Goal: Task Accomplishment & Management: Use online tool/utility

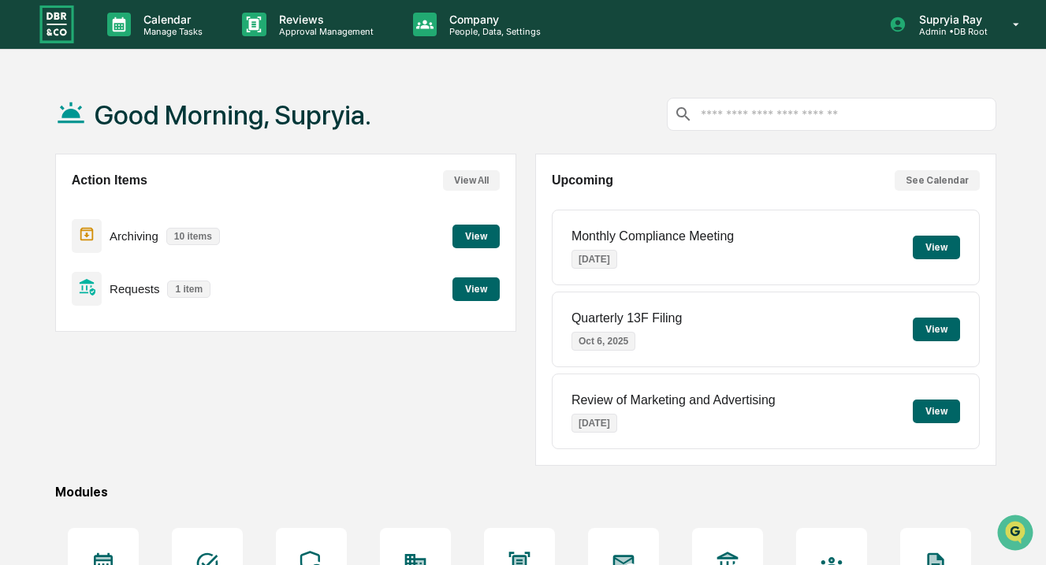
click at [460, 285] on button "View" at bounding box center [476, 290] width 47 height 24
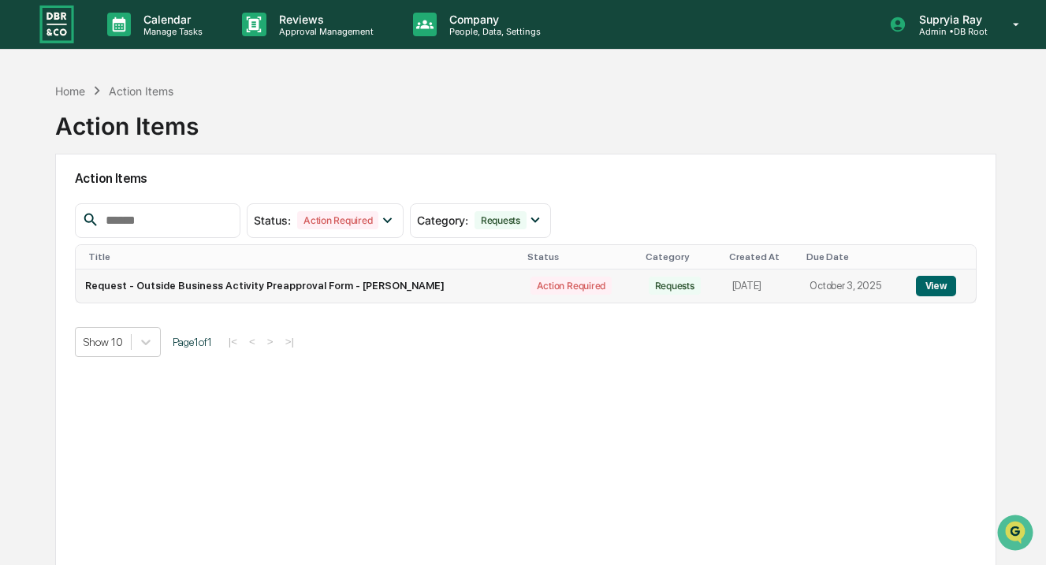
click at [947, 286] on button "View" at bounding box center [936, 286] width 40 height 21
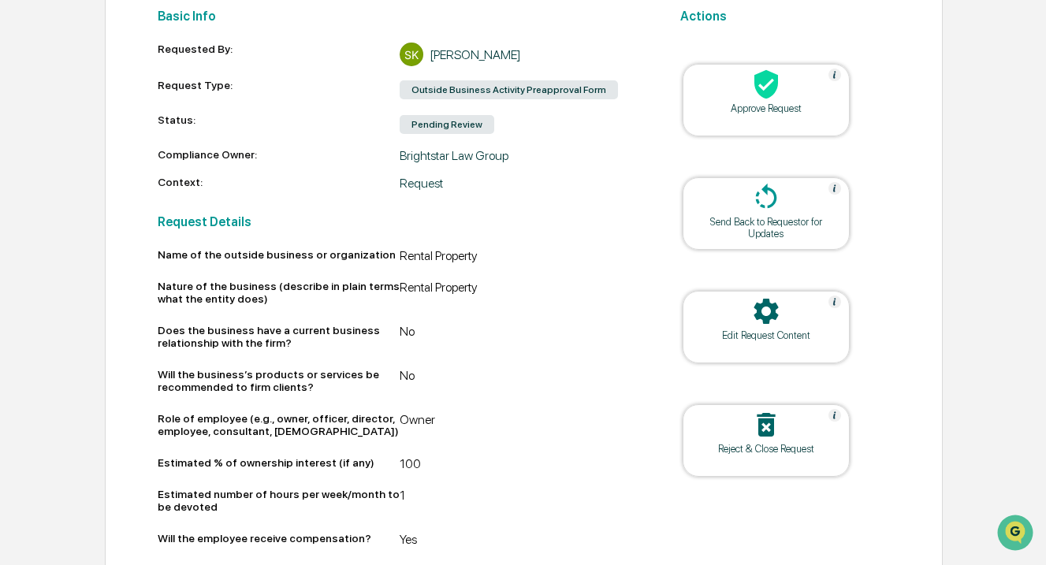
scroll to position [231, 0]
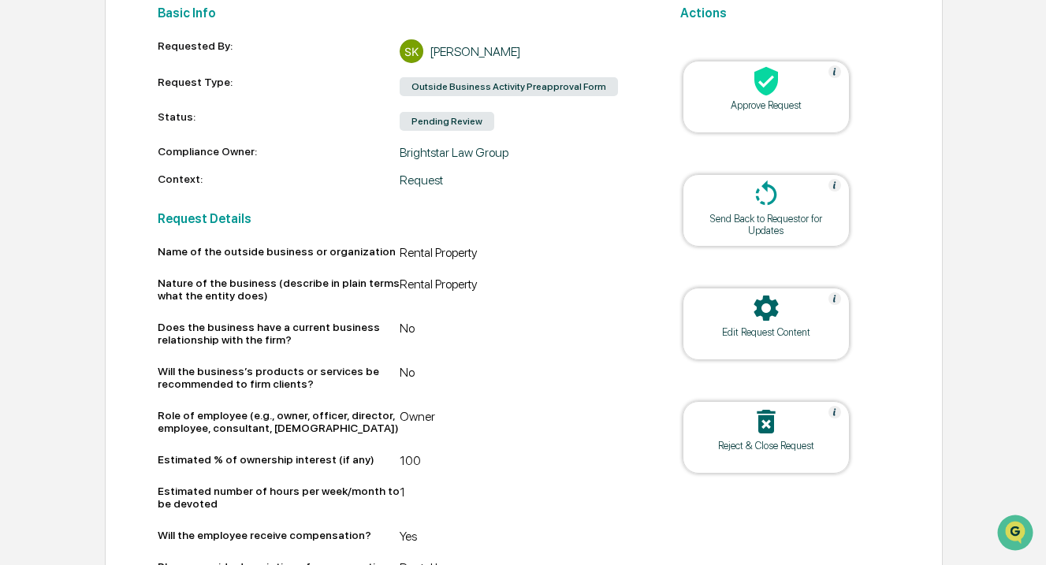
click at [753, 96] on icon at bounding box center [767, 81] width 32 height 32
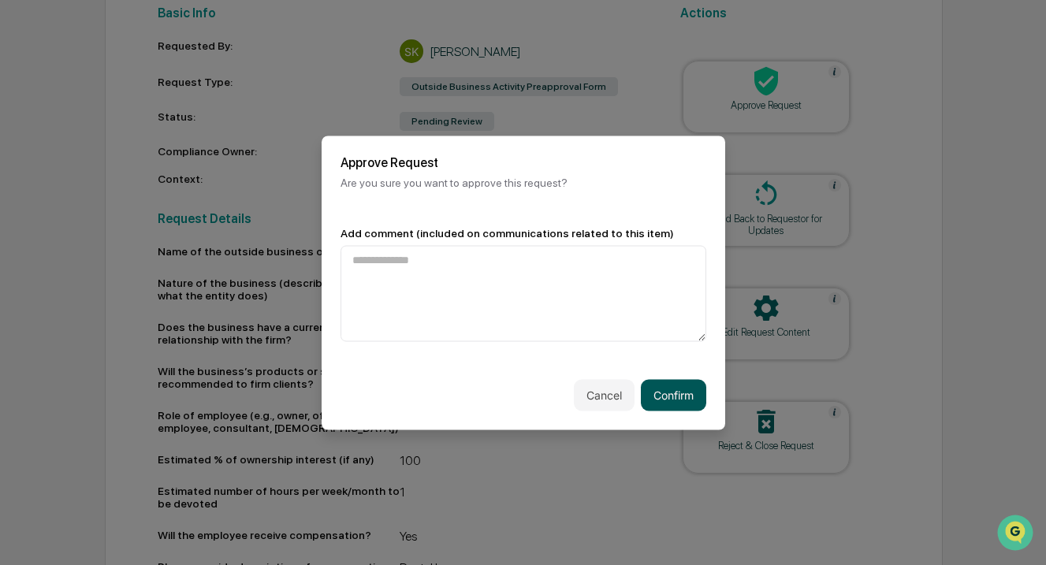
click at [677, 398] on button "Confirm" at bounding box center [673, 395] width 65 height 32
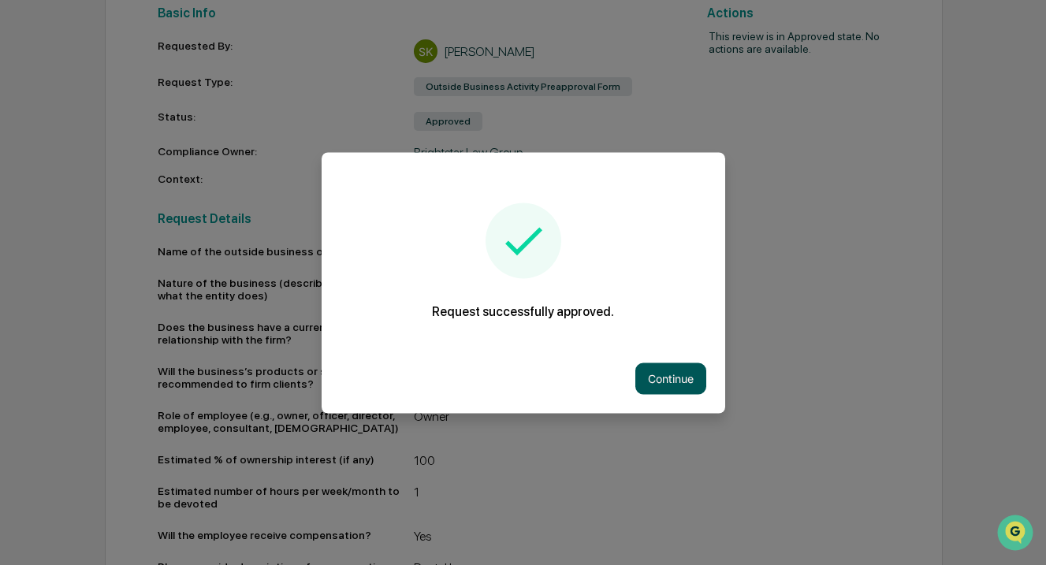
click at [681, 378] on button "Continue" at bounding box center [671, 379] width 71 height 32
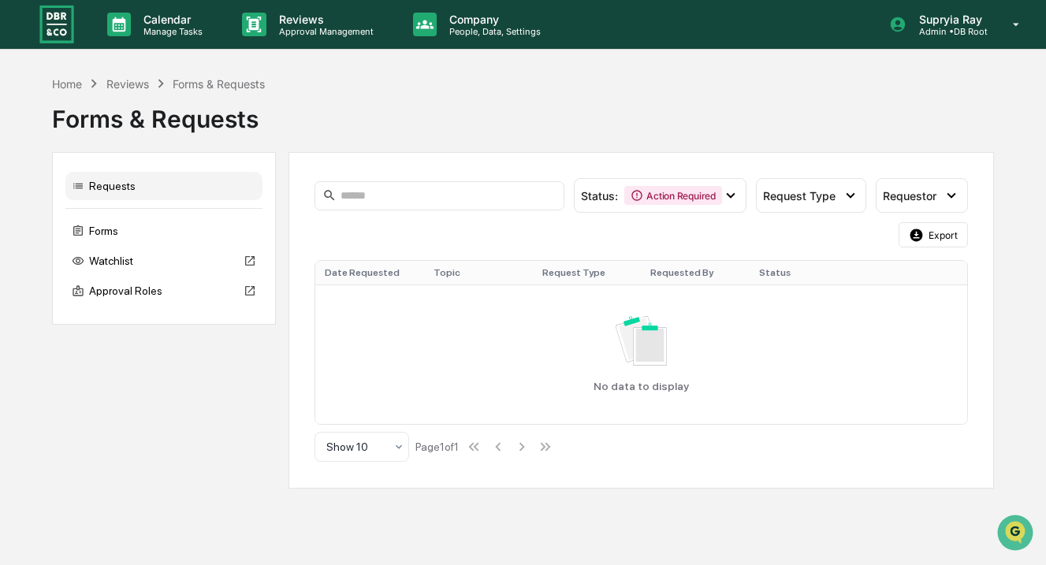
click at [103, 186] on div "Requests" at bounding box center [163, 186] width 197 height 28
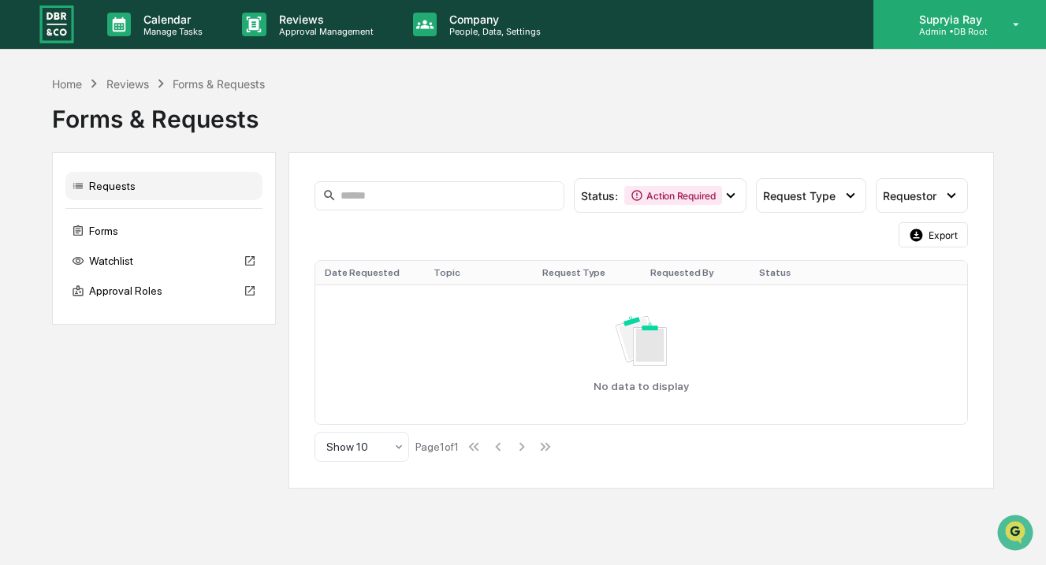
click at [945, 21] on p "Supryia Ray" at bounding box center [949, 19] width 84 height 13
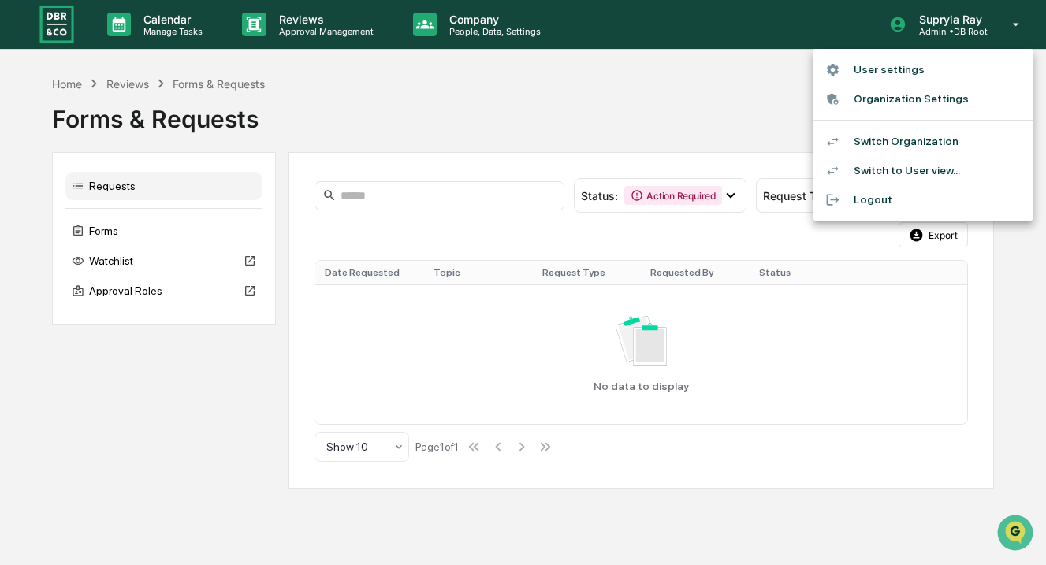
click at [142, 80] on div at bounding box center [523, 282] width 1046 height 565
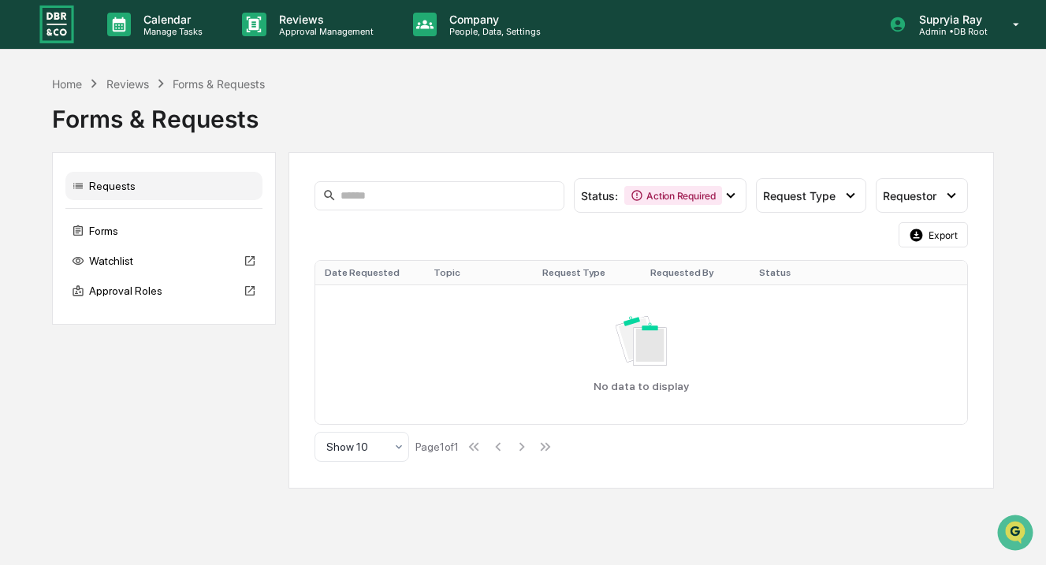
click at [135, 86] on div "Reviews" at bounding box center [127, 83] width 43 height 13
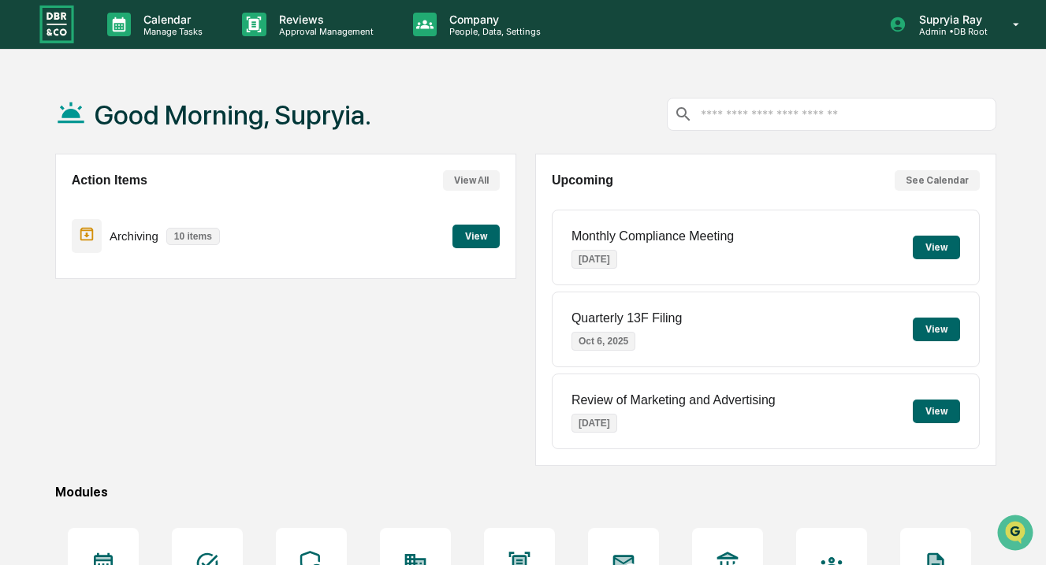
click at [481, 230] on button "View" at bounding box center [476, 237] width 47 height 24
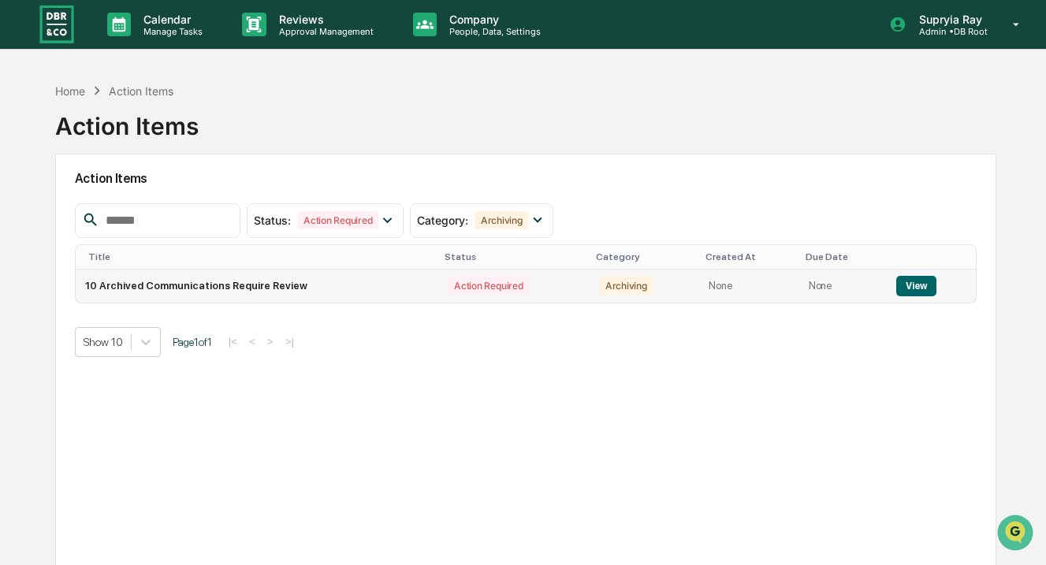
click at [906, 287] on button "View" at bounding box center [917, 286] width 40 height 21
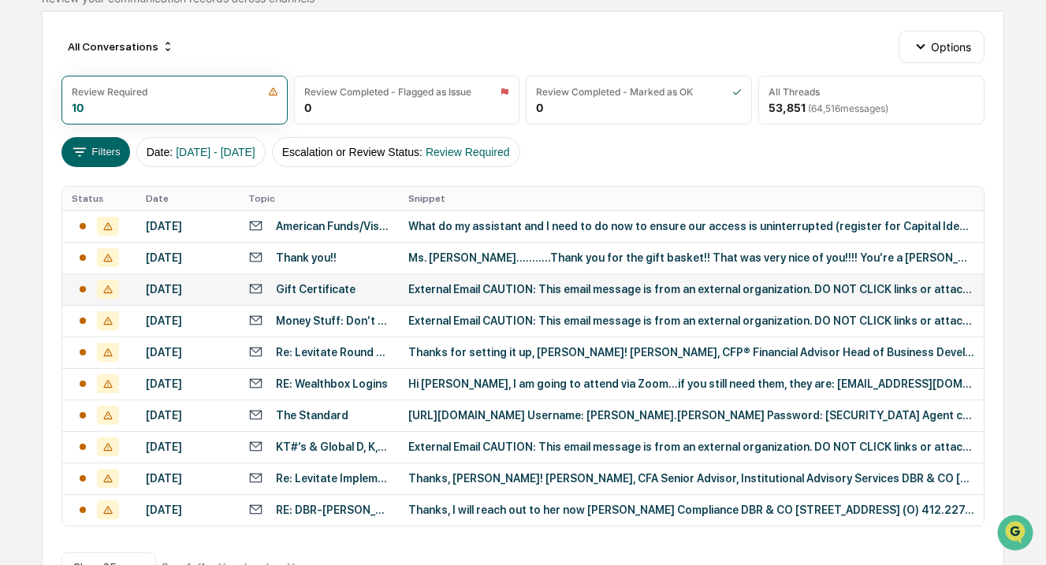
scroll to position [150, 0]
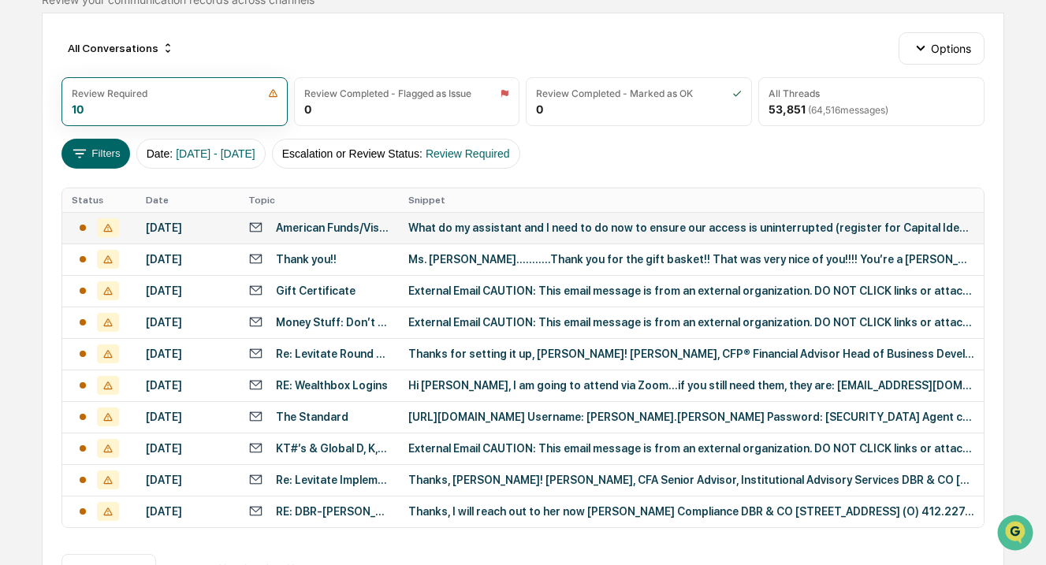
click at [580, 229] on div "What do my assistant and I need to do now to ensure our access is uninterrupted…" at bounding box center [691, 228] width 566 height 13
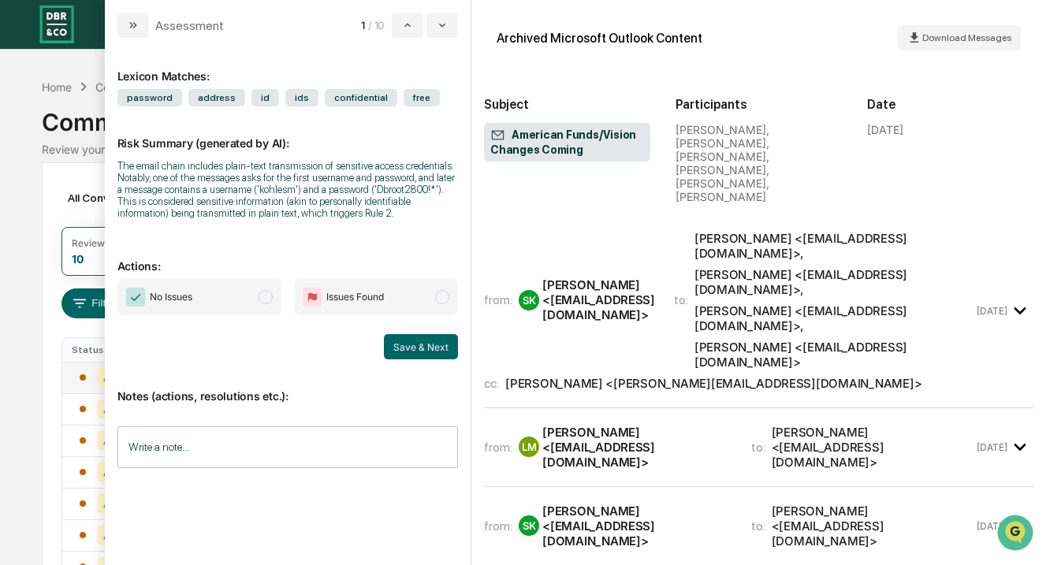
scroll to position [2, 0]
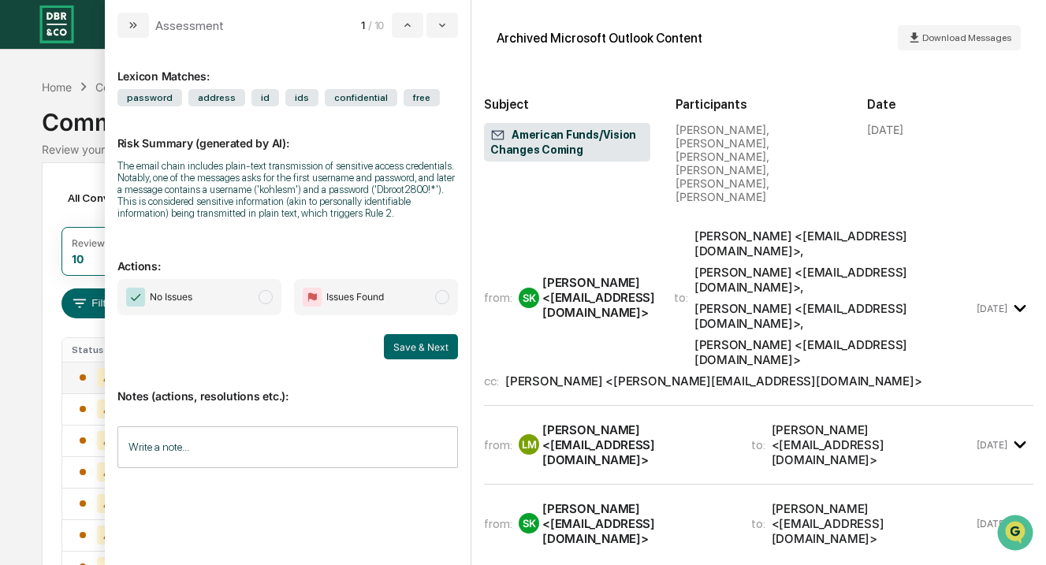
click at [1021, 296] on icon "modal" at bounding box center [1021, 309] width 26 height 26
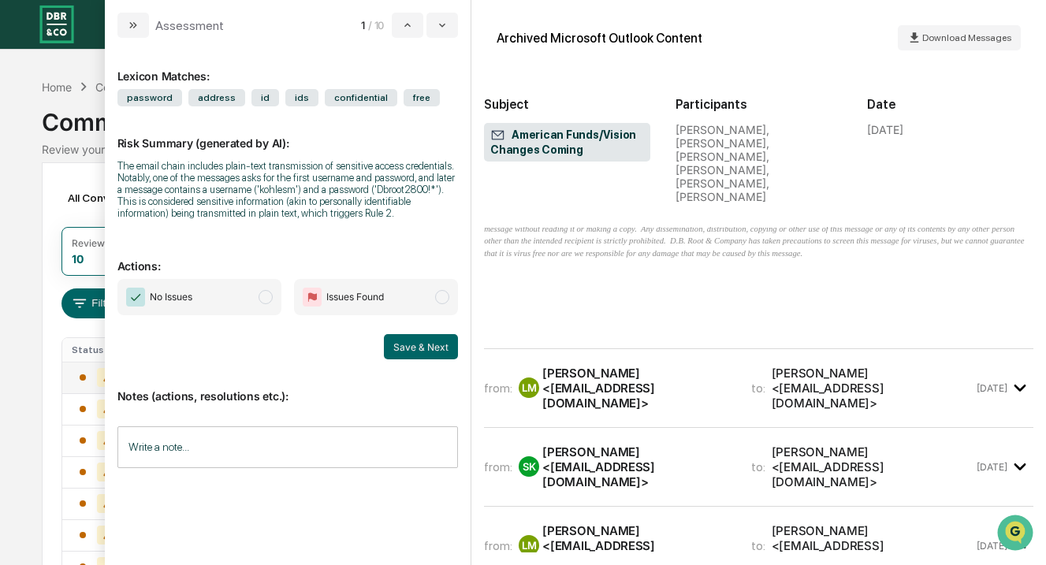
scroll to position [1525, 0]
click at [1019, 377] on icon "modal" at bounding box center [1021, 390] width 26 height 26
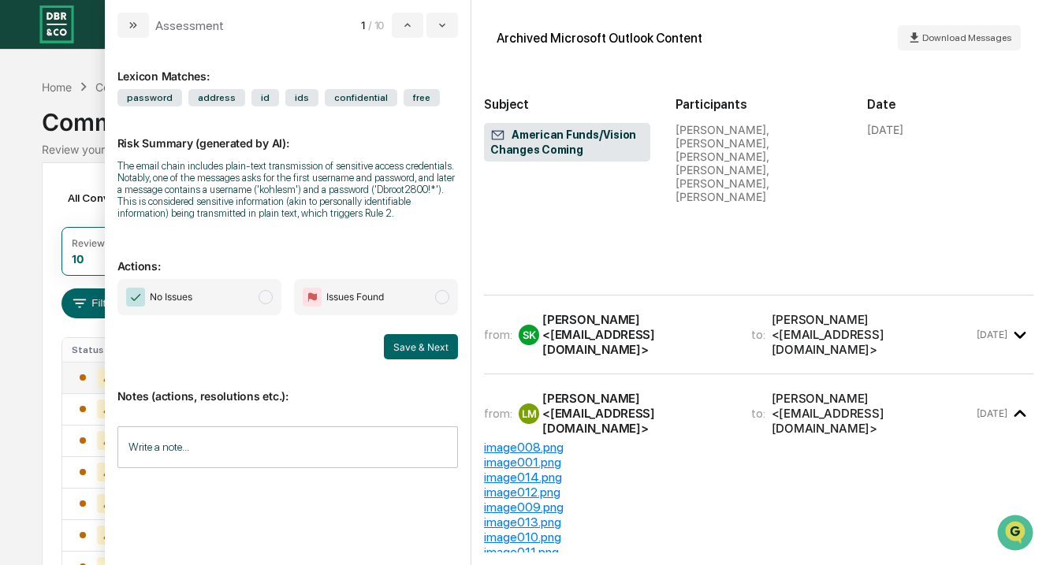
scroll to position [3825, 0]
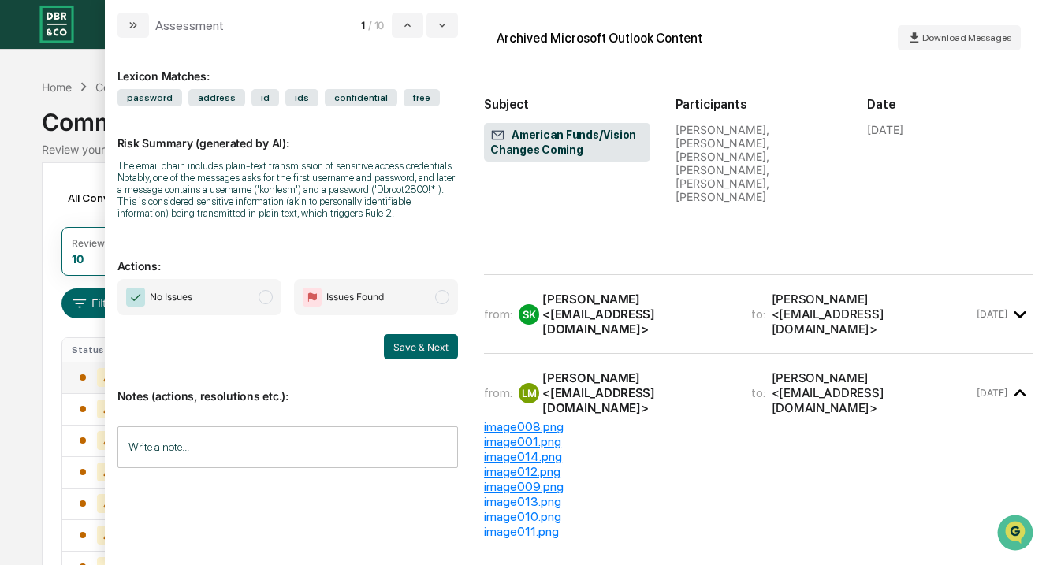
click at [1017, 302] on icon "modal" at bounding box center [1021, 315] width 26 height 26
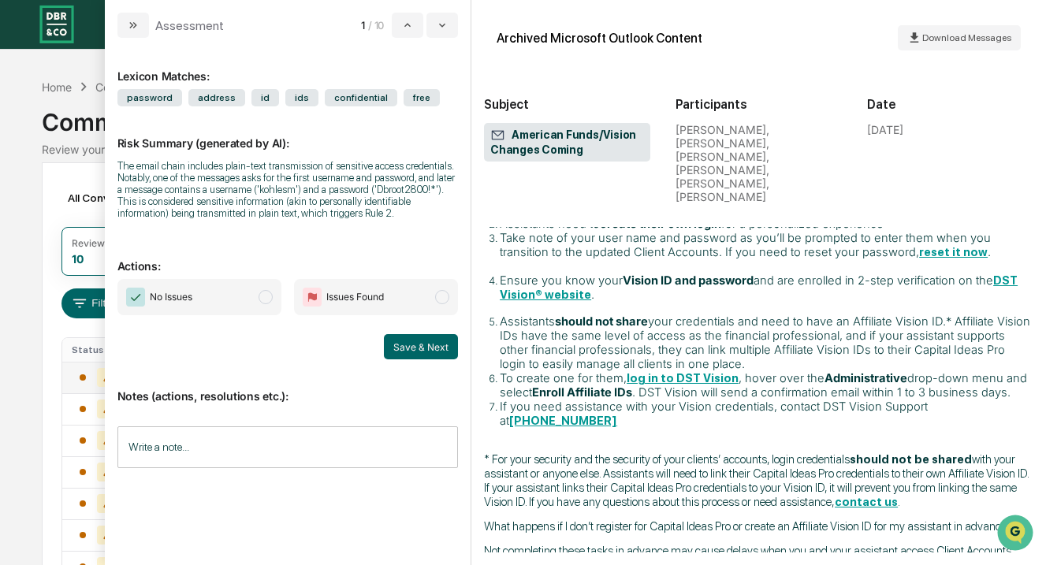
scroll to position [9102, 0]
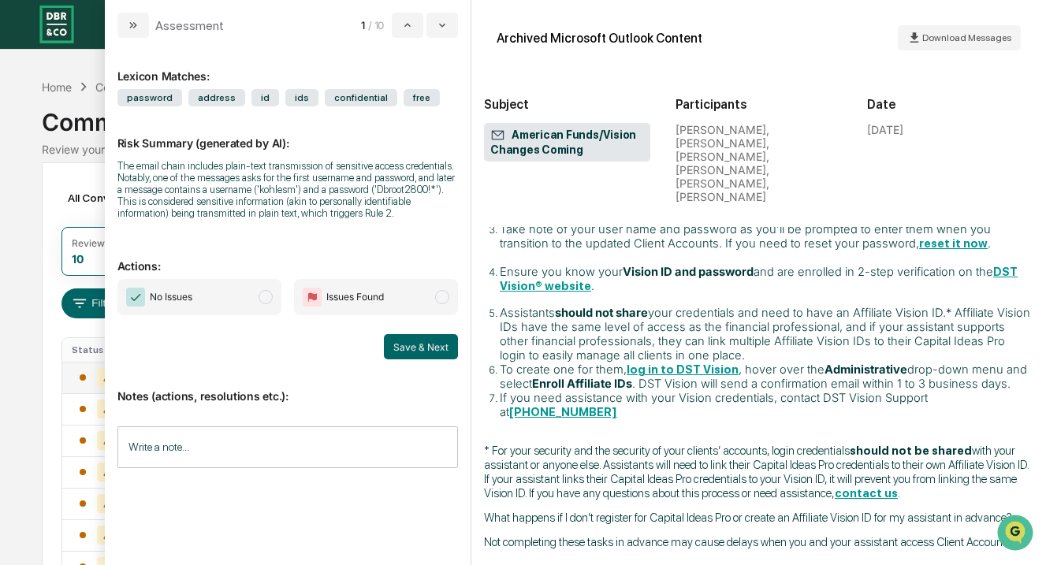
click at [444, 304] on span "modal" at bounding box center [442, 297] width 14 height 14
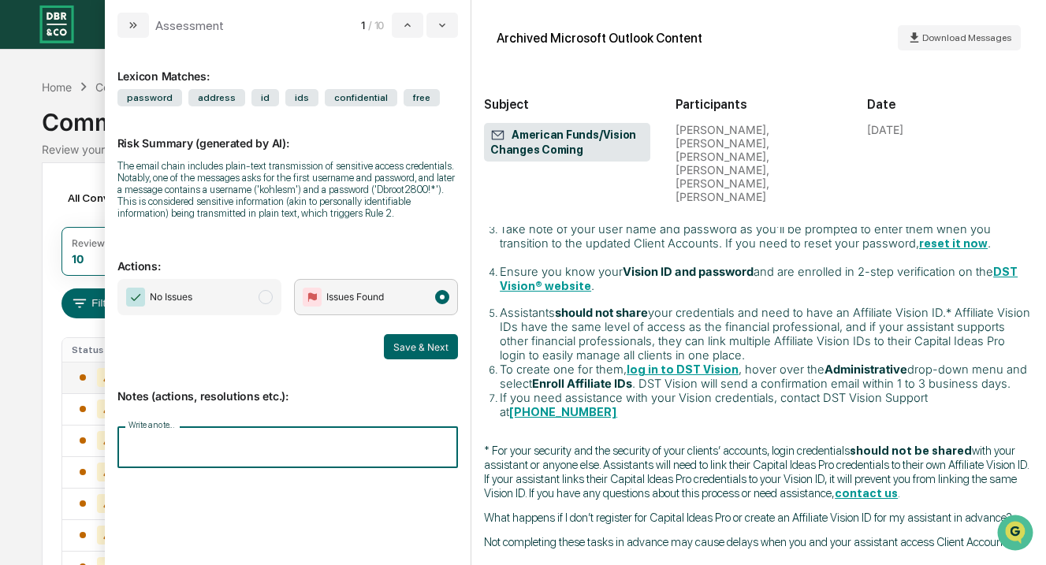
click at [273, 460] on input "Write a note..." at bounding box center [287, 448] width 341 height 42
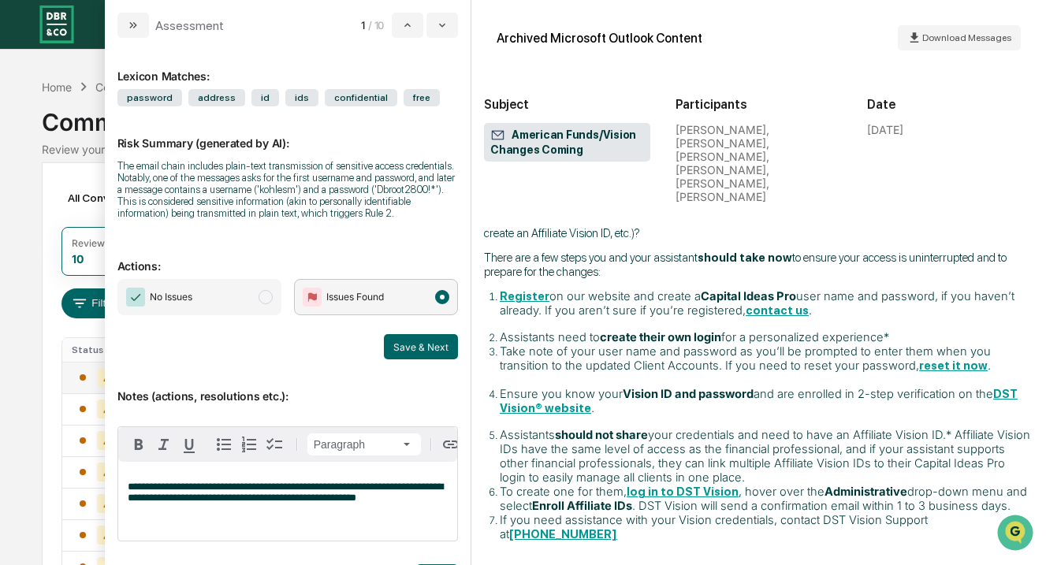
scroll to position [8983, 0]
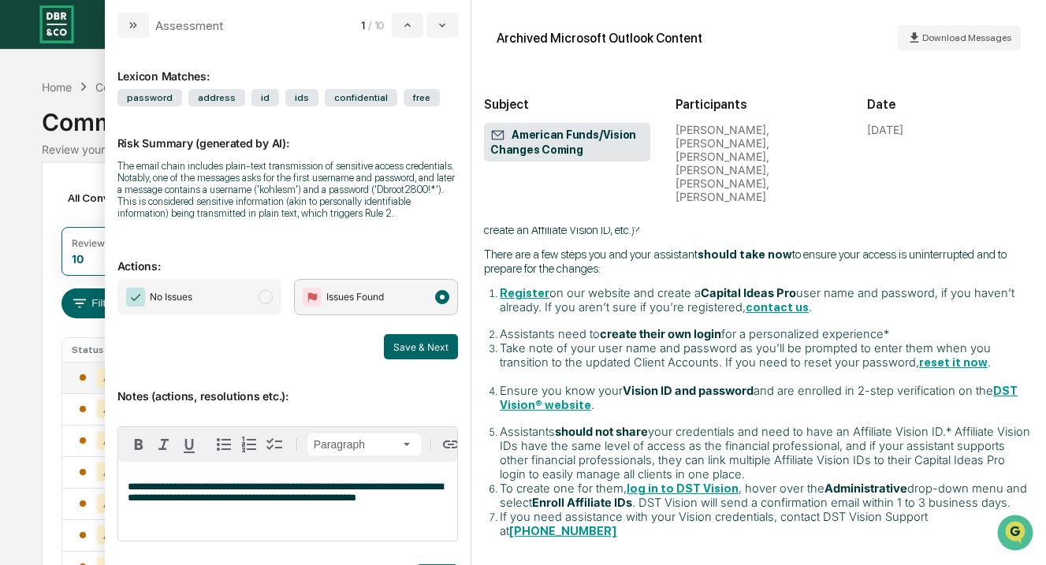
click at [285, 503] on span "**********" at bounding box center [285, 492] width 315 height 21
click at [314, 497] on span "**********" at bounding box center [285, 492] width 315 height 21
click at [222, 503] on span "**********" at bounding box center [285, 492] width 315 height 21
click at [190, 499] on span "**********" at bounding box center [285, 492] width 315 height 21
click at [372, 503] on span "**********" at bounding box center [285, 492] width 315 height 21
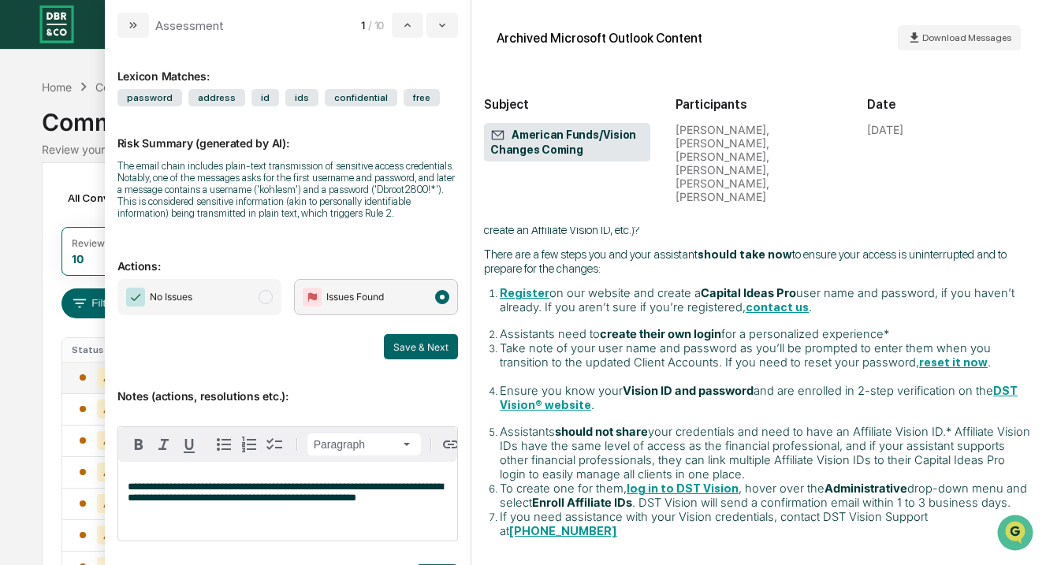
click at [133, 503] on span "**********" at bounding box center [285, 492] width 315 height 21
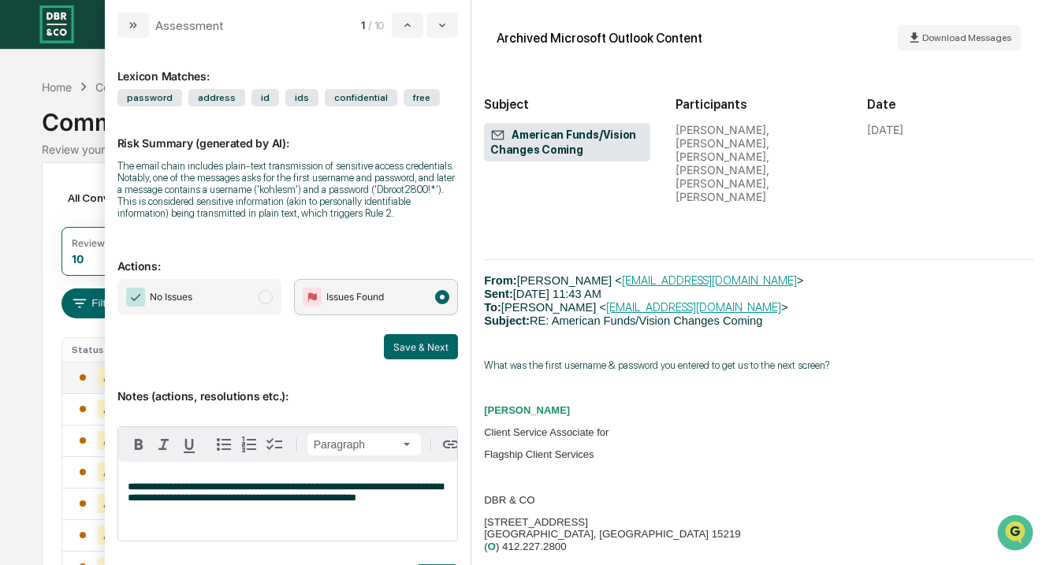
scroll to position [8129, 0]
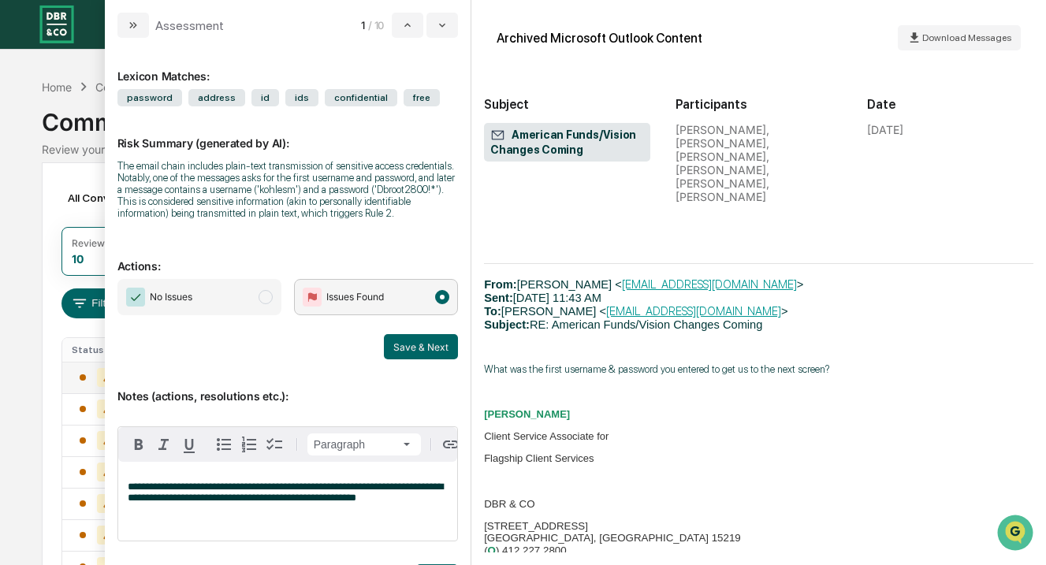
click at [223, 503] on span "**********" at bounding box center [285, 492] width 315 height 21
click at [211, 503] on span "**********" at bounding box center [285, 492] width 315 height 21
click at [290, 503] on span "**********" at bounding box center [285, 492] width 315 height 21
click at [333, 503] on span "**********" at bounding box center [285, 492] width 315 height 21
click at [326, 503] on span "**********" at bounding box center [285, 492] width 315 height 21
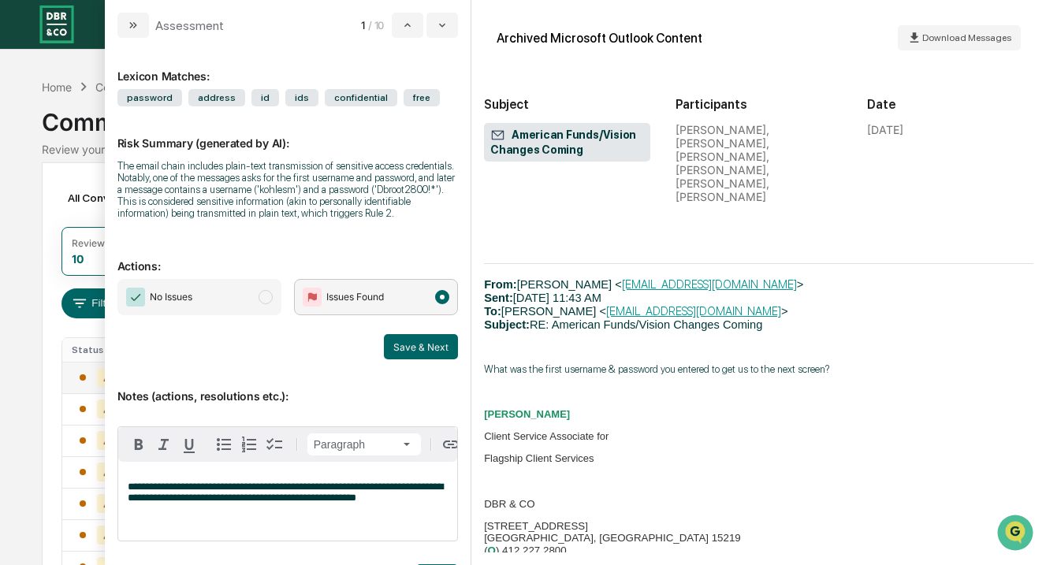
click at [150, 500] on span "**********" at bounding box center [285, 492] width 315 height 21
click at [129, 500] on span "**********" at bounding box center [285, 492] width 315 height 21
click at [308, 504] on p "**********" at bounding box center [288, 493] width 320 height 22
drag, startPoint x: 129, startPoint y: 498, endPoint x: 170, endPoint y: 499, distance: 40.2
click at [170, 499] on span "**********" at bounding box center [285, 492] width 315 height 21
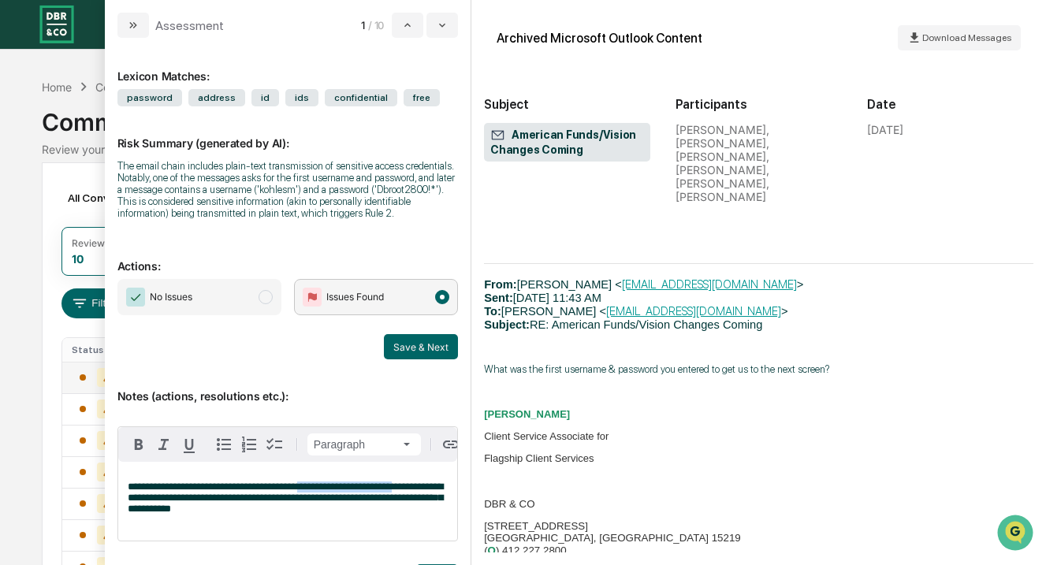
drag, startPoint x: 336, startPoint y: 497, endPoint x: 451, endPoint y: 501, distance: 115.2
click at [451, 501] on div "**********" at bounding box center [287, 501] width 339 height 79
drag, startPoint x: 203, startPoint y: 508, endPoint x: 345, endPoint y: 513, distance: 142.0
click at [345, 503] on span "**********" at bounding box center [285, 492] width 315 height 21
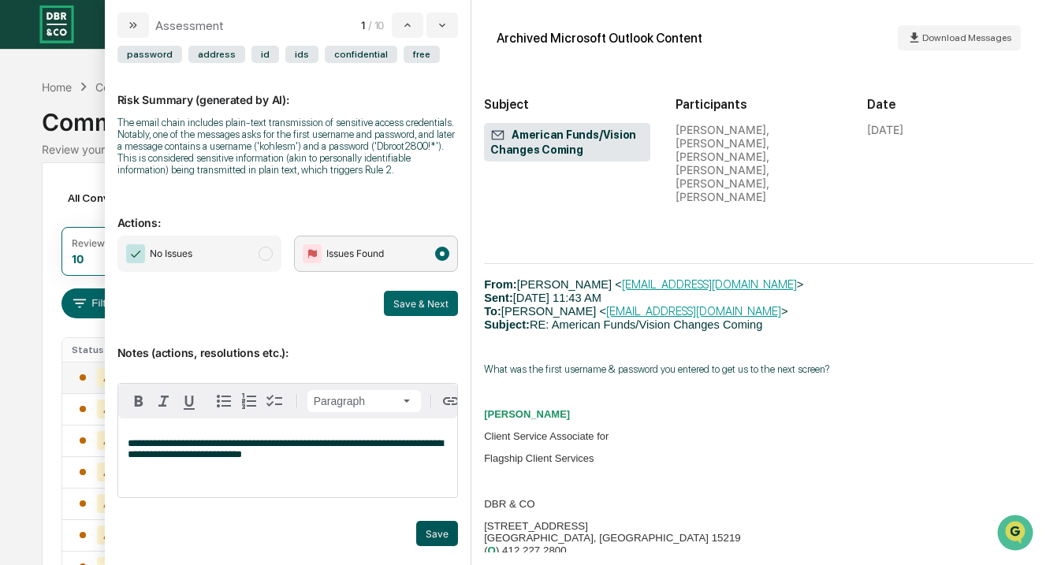
click at [437, 533] on button "Save" at bounding box center [437, 533] width 42 height 25
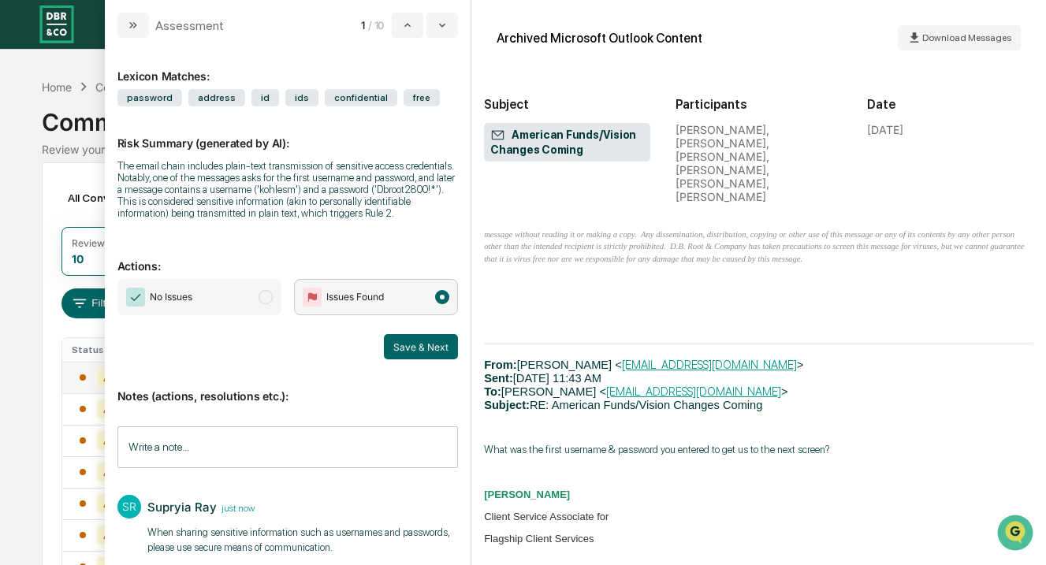
scroll to position [8044, 0]
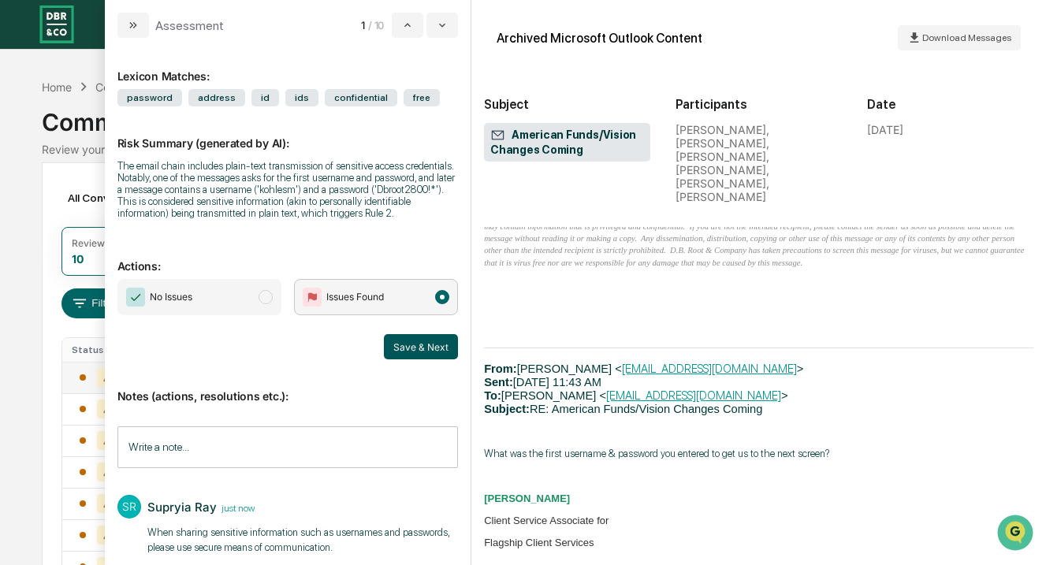
click at [433, 360] on button "Save & Next" at bounding box center [421, 346] width 74 height 25
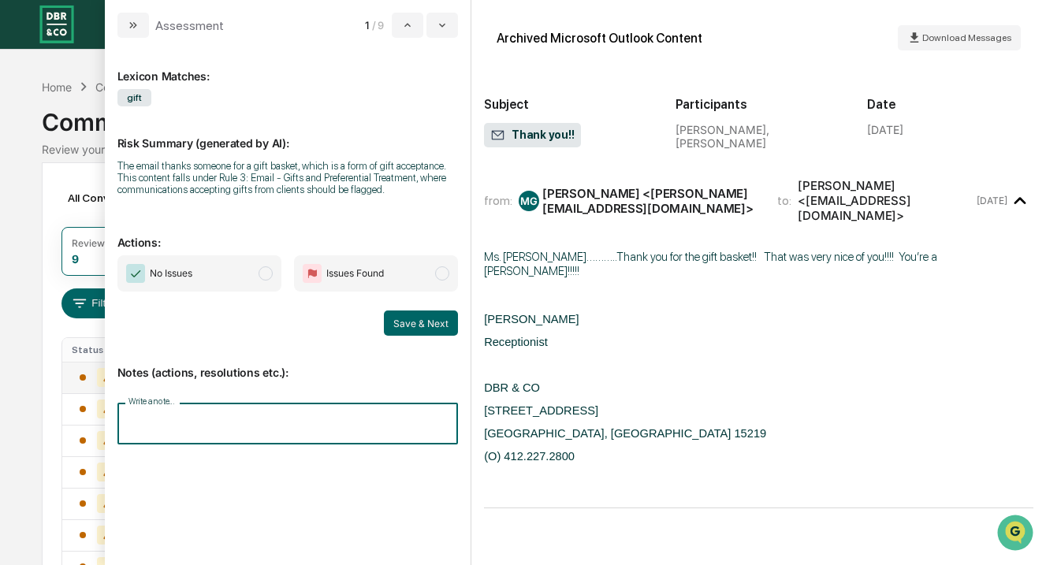
click at [260, 431] on input "Write a note..." at bounding box center [287, 424] width 341 height 42
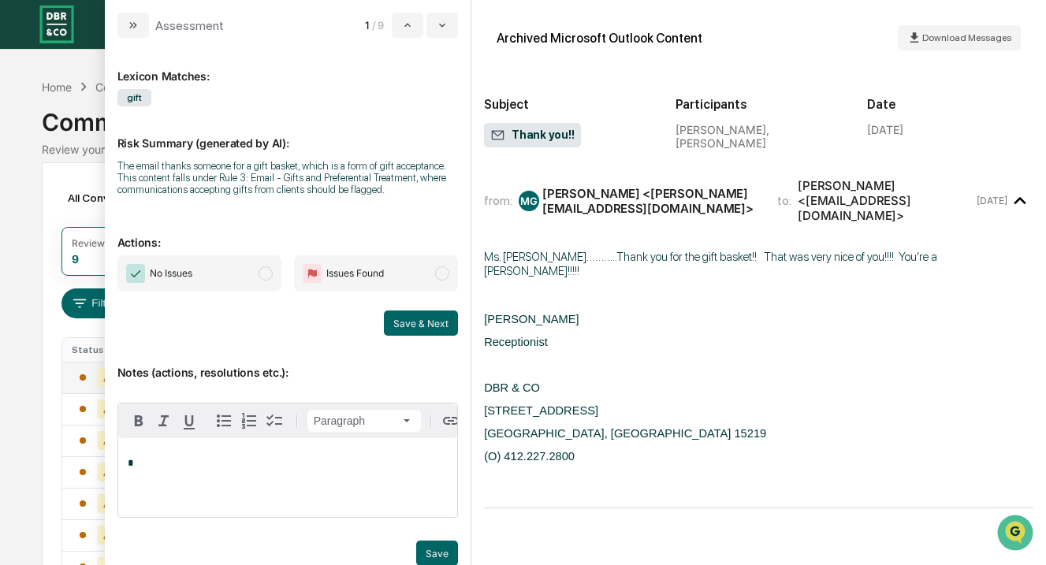
scroll to position [32, 0]
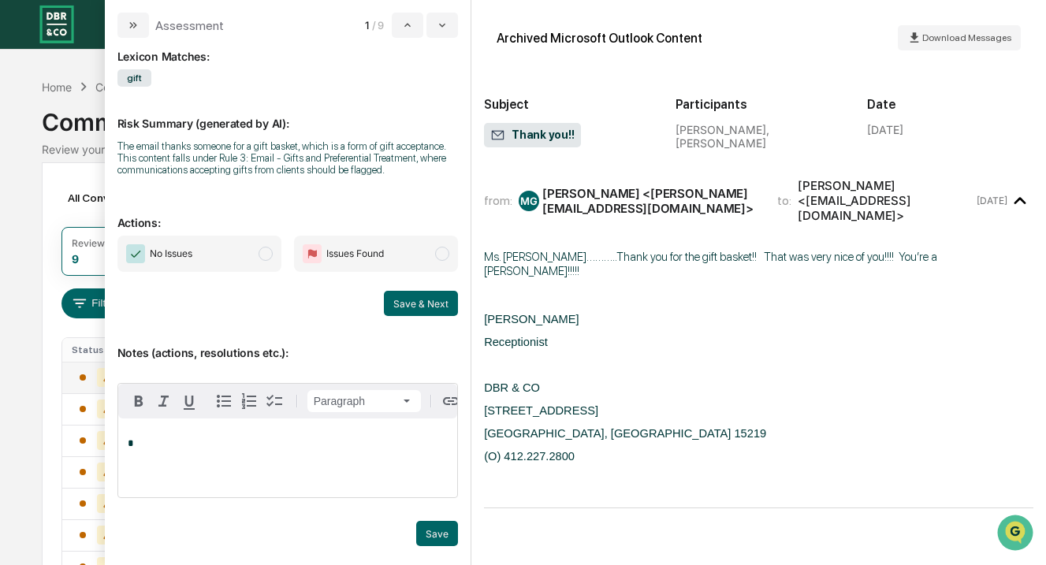
click at [24, 244] on div "Calendar Manage Tasks Reviews Approval Management Company People, Data, Setting…" at bounding box center [523, 368] width 1046 height 736
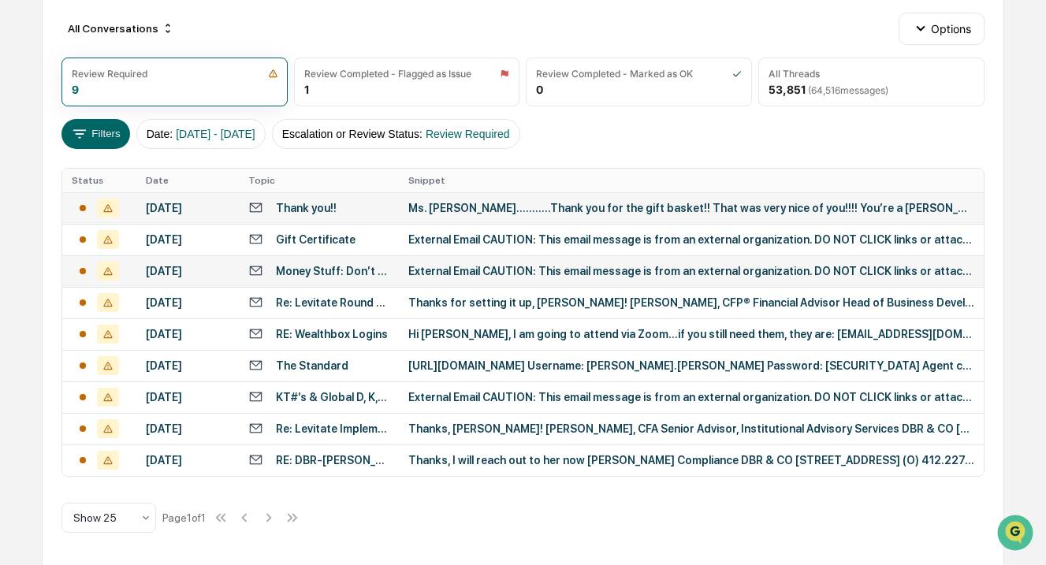
scroll to position [166, 0]
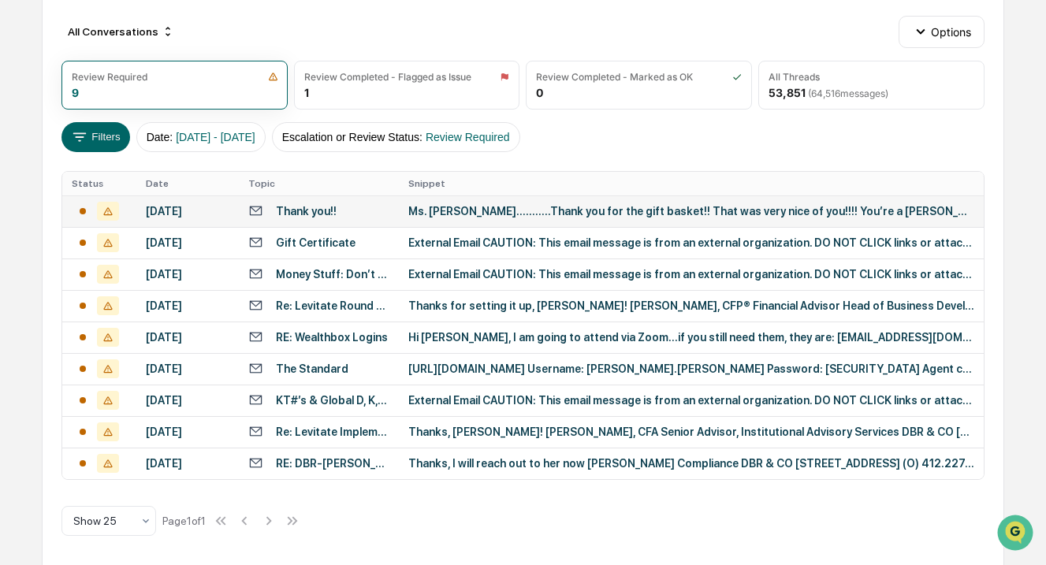
click at [557, 216] on div "Ms. [PERSON_NAME]………..Thank you for the gift basket!! That was very nice of you…" at bounding box center [691, 211] width 566 height 13
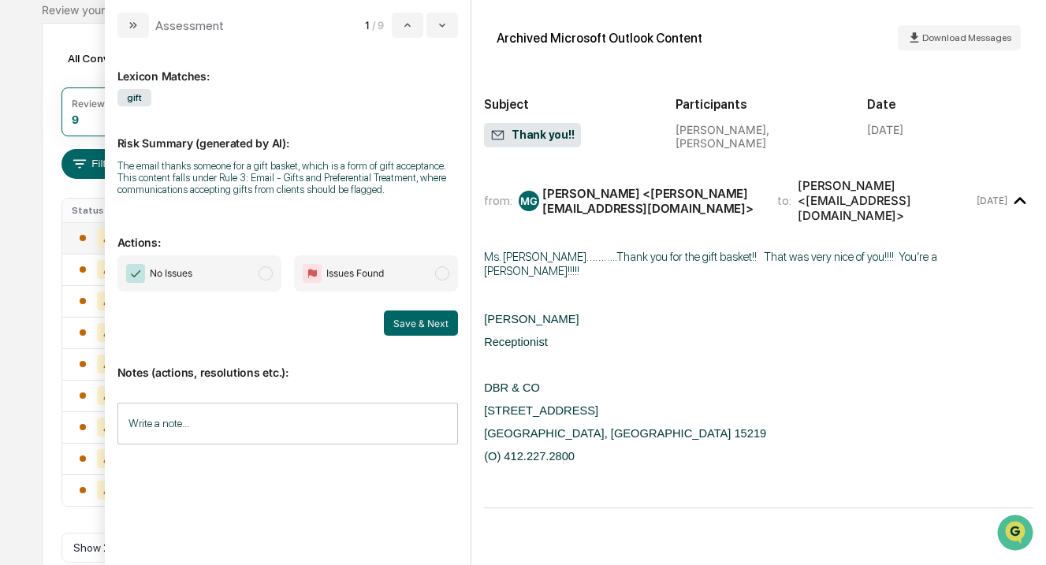
scroll to position [129, 0]
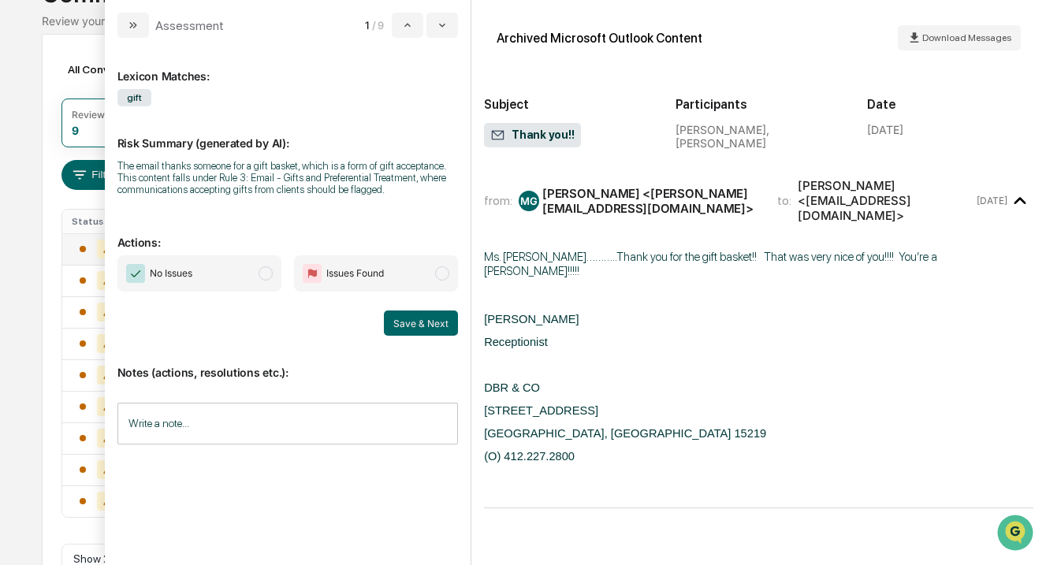
click at [46, 187] on div "All Conversations Options Review Required 9 Review Completed - Flagged as Issue…" at bounding box center [523, 320] width 963 height 573
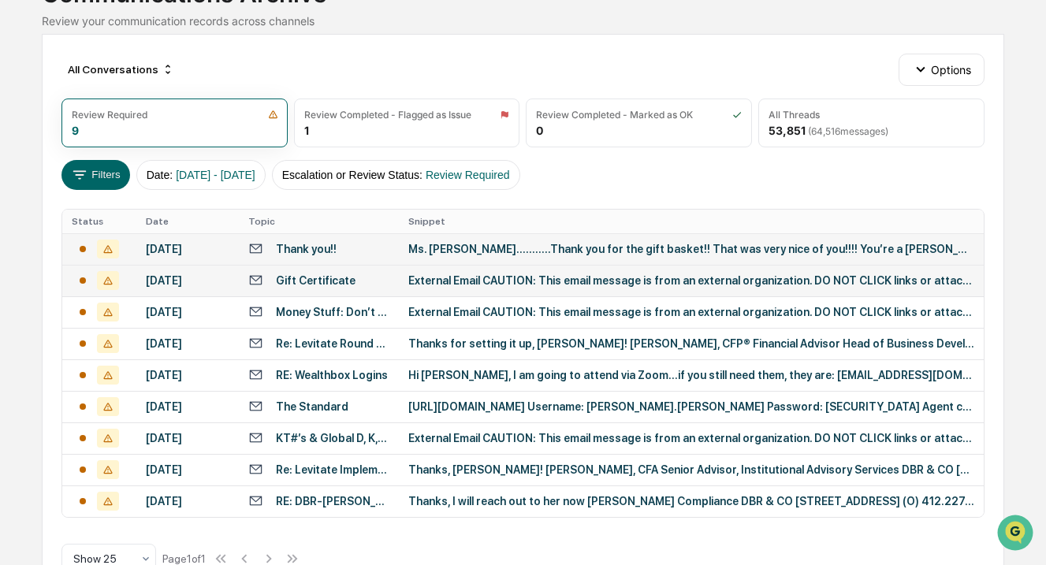
click at [334, 287] on div "Gift Certificate" at bounding box center [316, 280] width 80 height 13
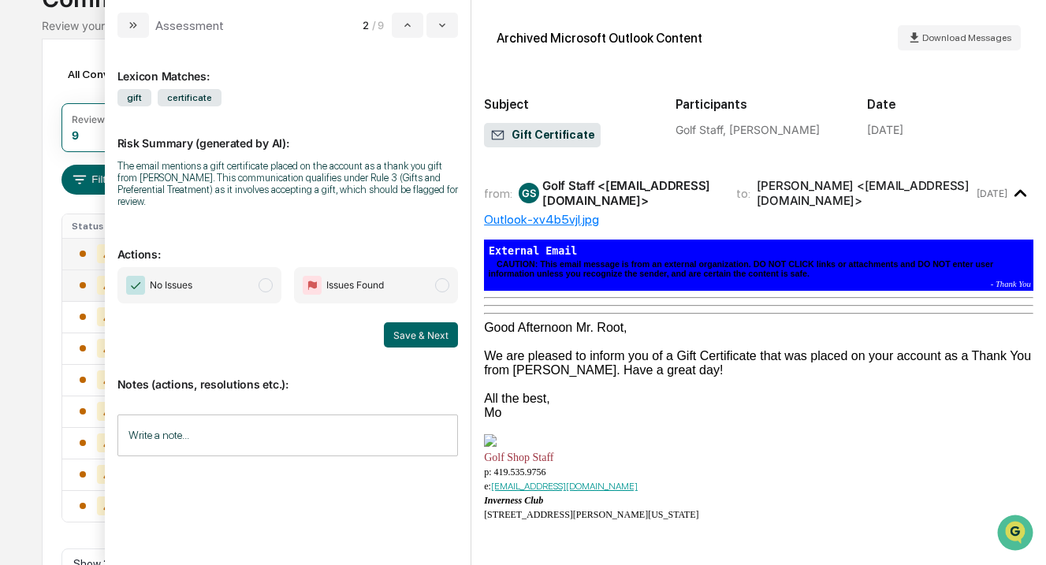
click at [12, 290] on div "Calendar Manage Tasks Reviews Approval Management Company People, Data, Setting…" at bounding box center [523, 244] width 1046 height 736
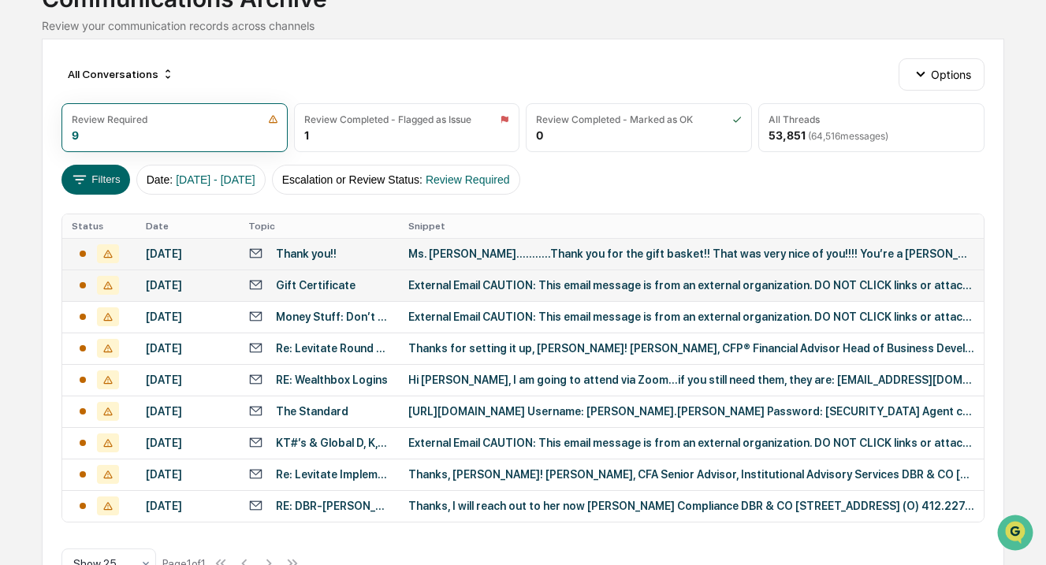
click at [613, 287] on td "External Email CAUTION: This email message is from an external organization. DO…" at bounding box center [691, 286] width 585 height 32
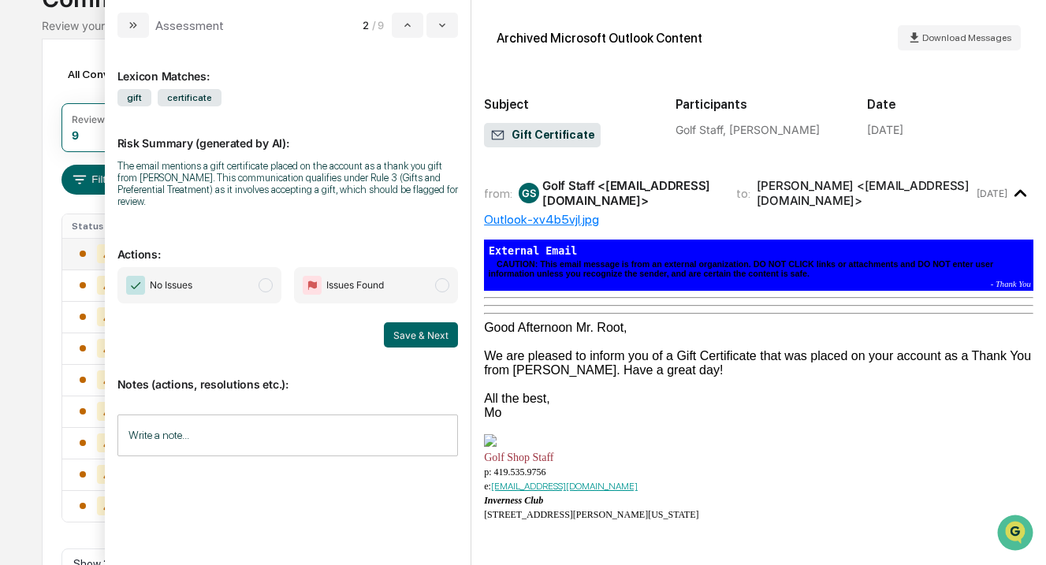
click at [679, 359] on div "We are pleased to inform you of a Gift Certificate that was placed on your acco…" at bounding box center [759, 363] width 550 height 28
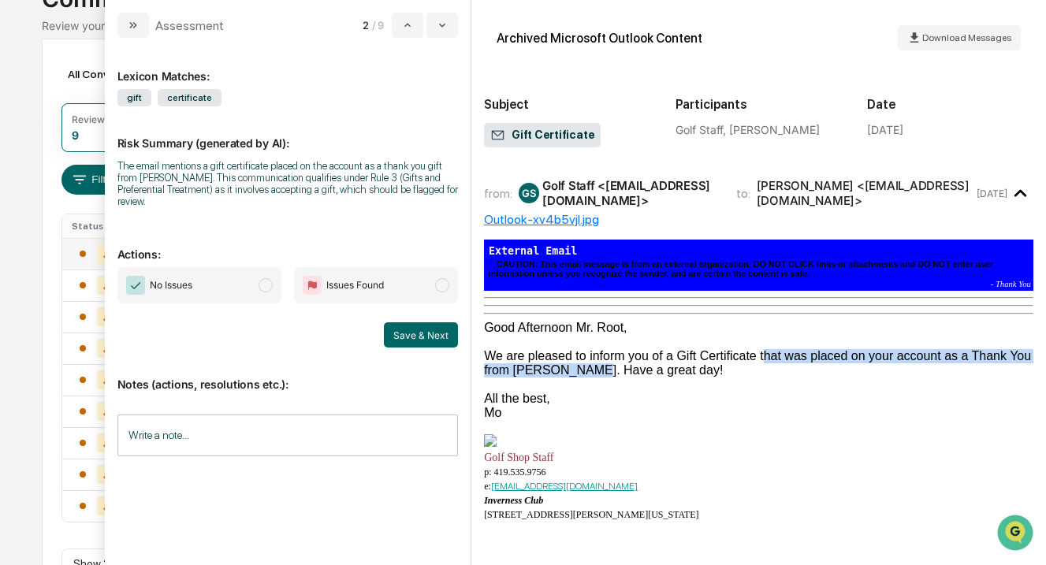
drag, startPoint x: 760, startPoint y: 356, endPoint x: 584, endPoint y: 371, distance: 176.5
click at [584, 371] on div "We are pleased to inform you of a Gift Certificate that was placed on your acco…" at bounding box center [759, 363] width 550 height 28
copy div "that was placed on your account as a Thank You from [PERSON_NAME]"
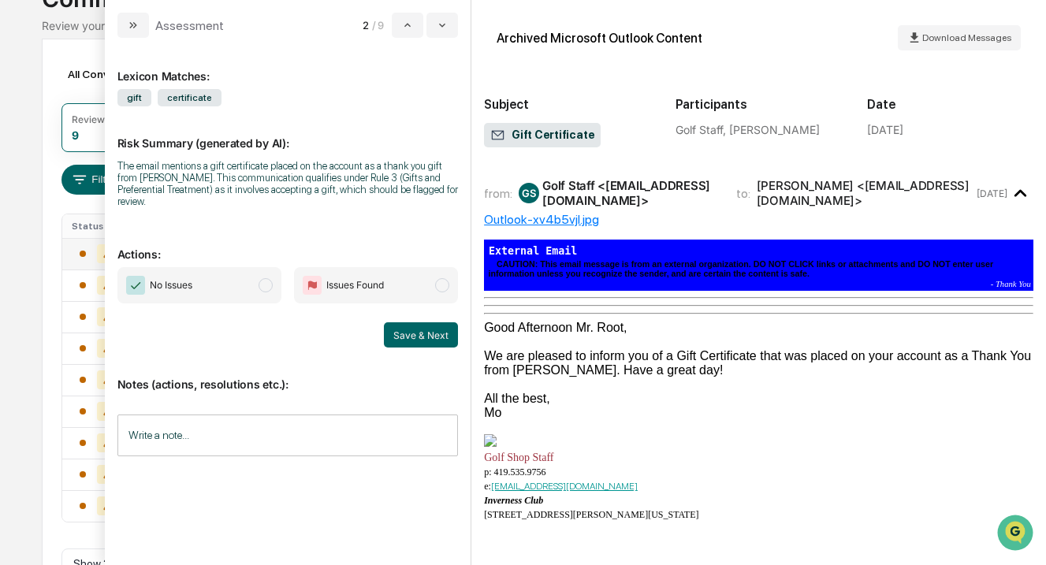
click at [48, 267] on div "All Conversations Options Review Required 9 Review Completed - Flagged as Issue…" at bounding box center [523, 325] width 963 height 573
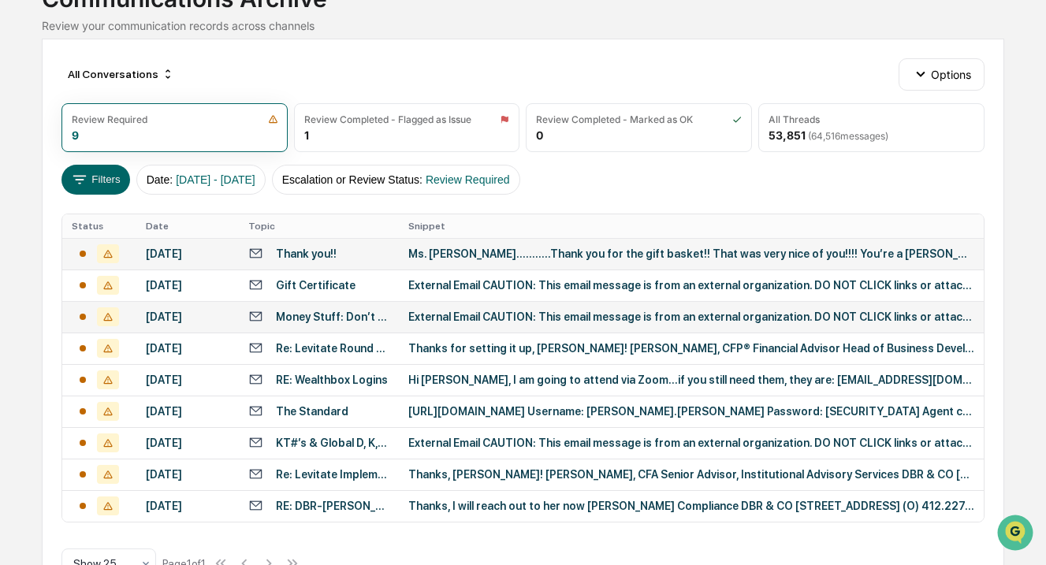
click at [341, 323] on div "Money Stuff: Don’t Take the Auditor to the Strip Club" at bounding box center [332, 317] width 113 height 13
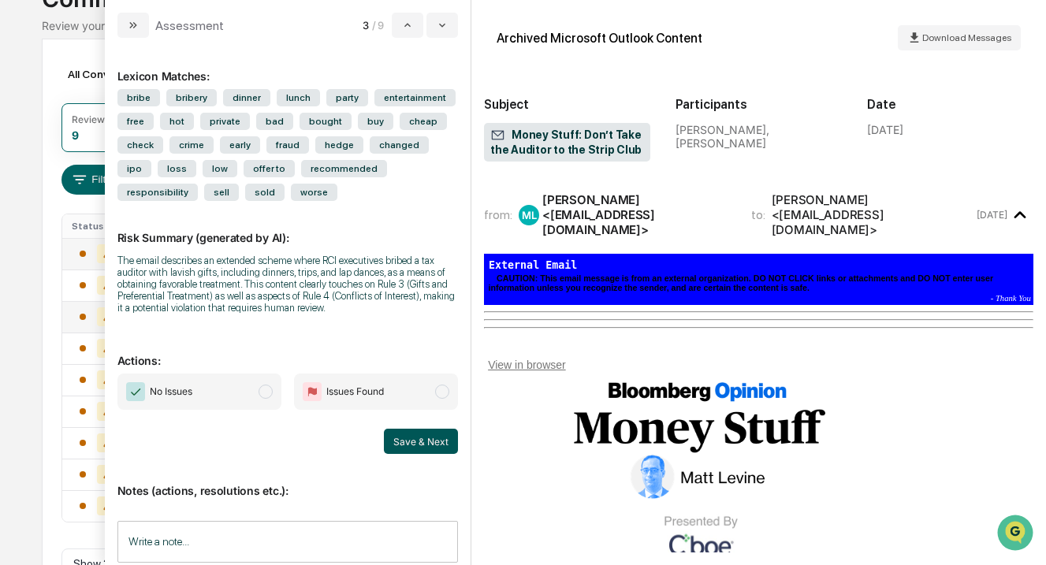
click at [423, 450] on button "Save & Next" at bounding box center [421, 441] width 74 height 25
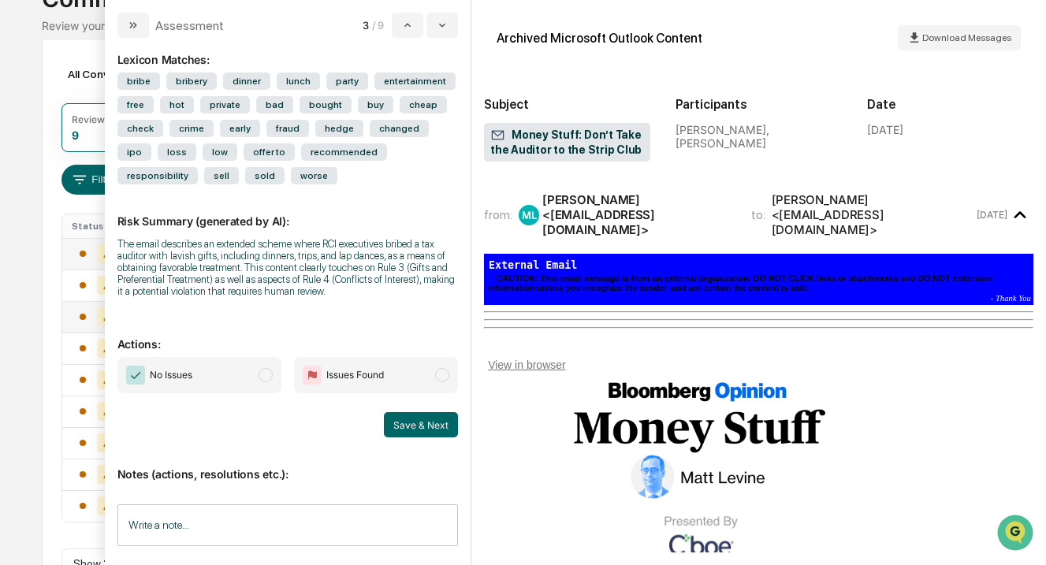
scroll to position [28, 0]
click at [417, 423] on button "Save & Next" at bounding box center [421, 424] width 74 height 25
click at [263, 370] on span "modal" at bounding box center [266, 375] width 14 height 14
click at [419, 423] on button "Save & Next" at bounding box center [421, 424] width 74 height 25
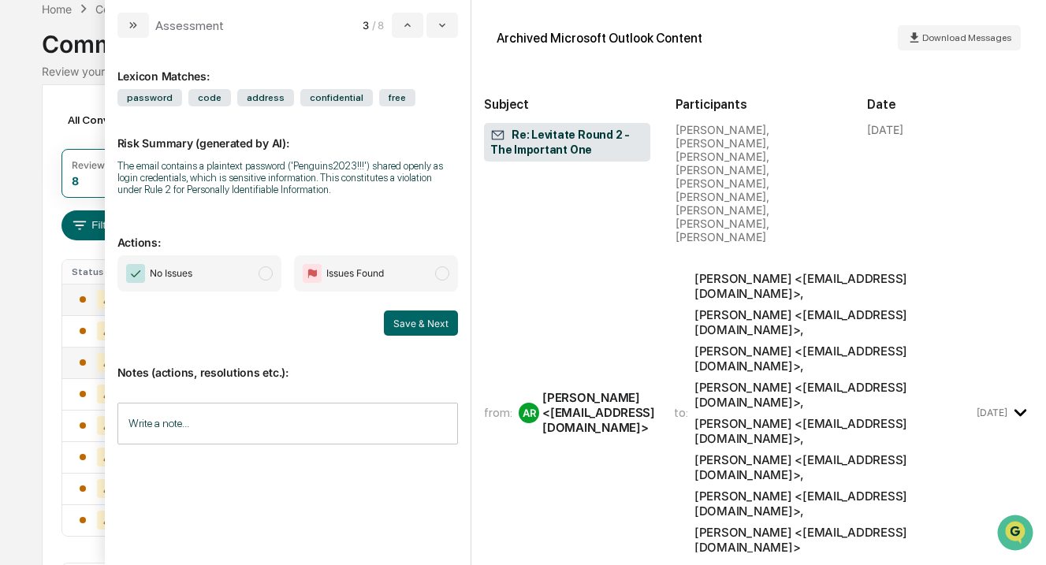
scroll to position [71, 0]
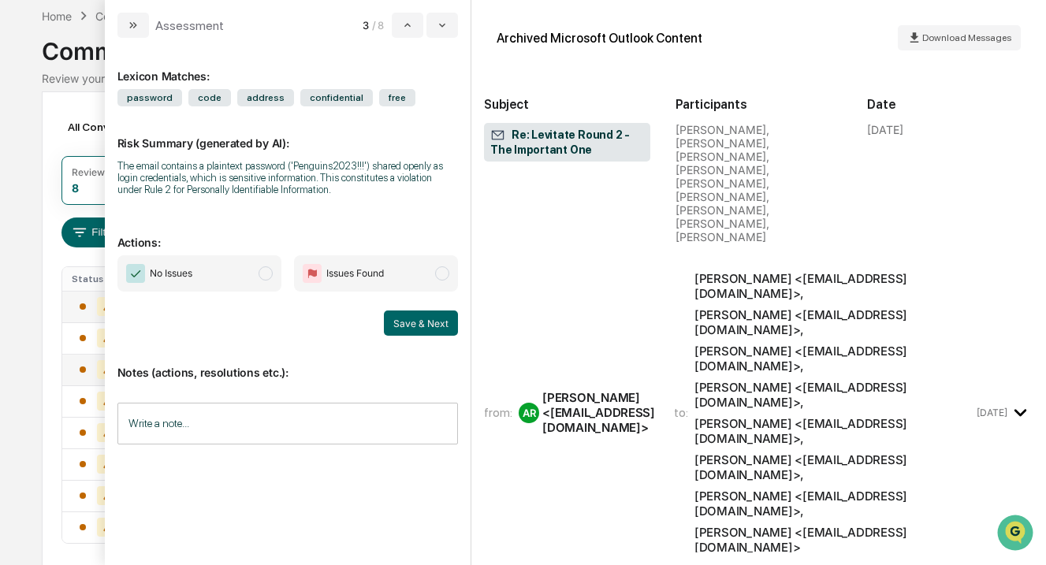
click at [1026, 400] on icon "modal" at bounding box center [1021, 413] width 26 height 26
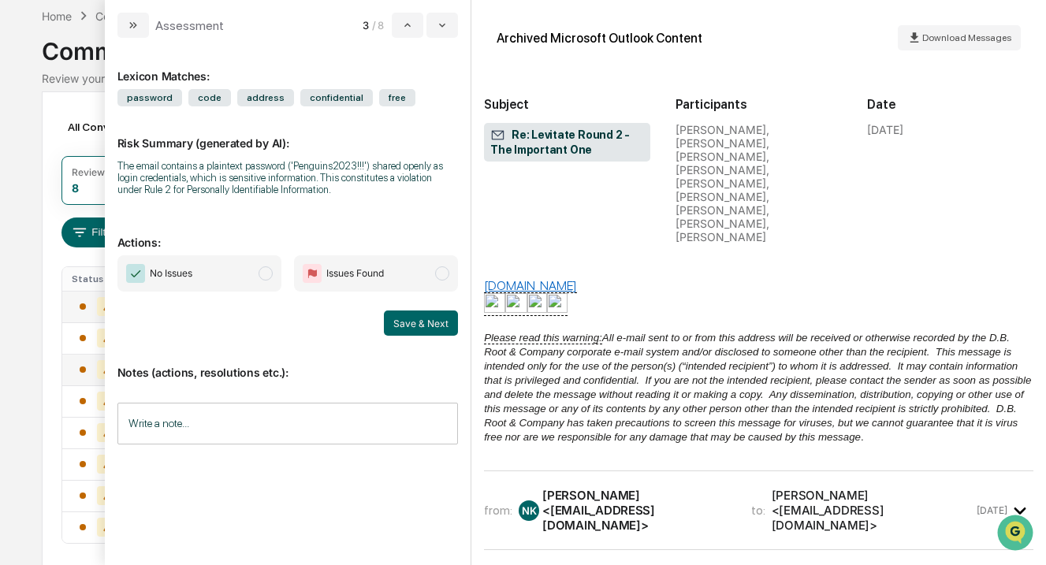
scroll to position [794, 0]
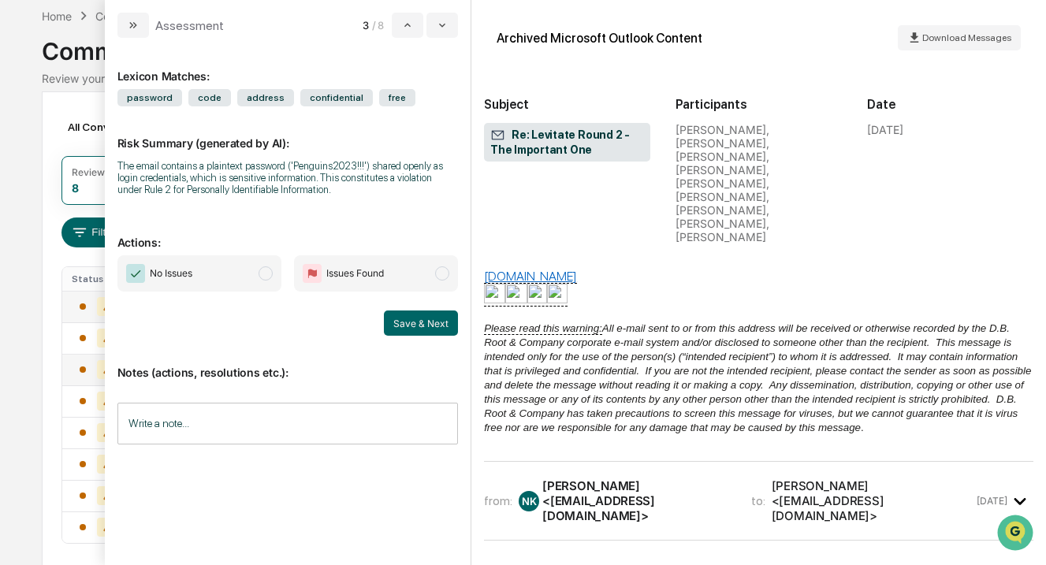
click at [1012, 489] on icon "modal" at bounding box center [1021, 502] width 26 height 26
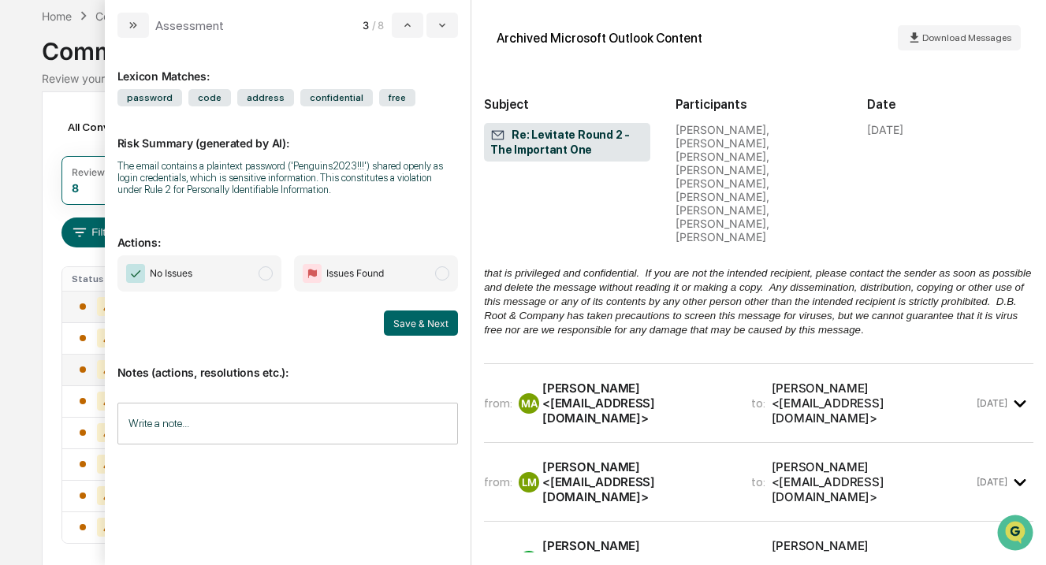
scroll to position [2437, 0]
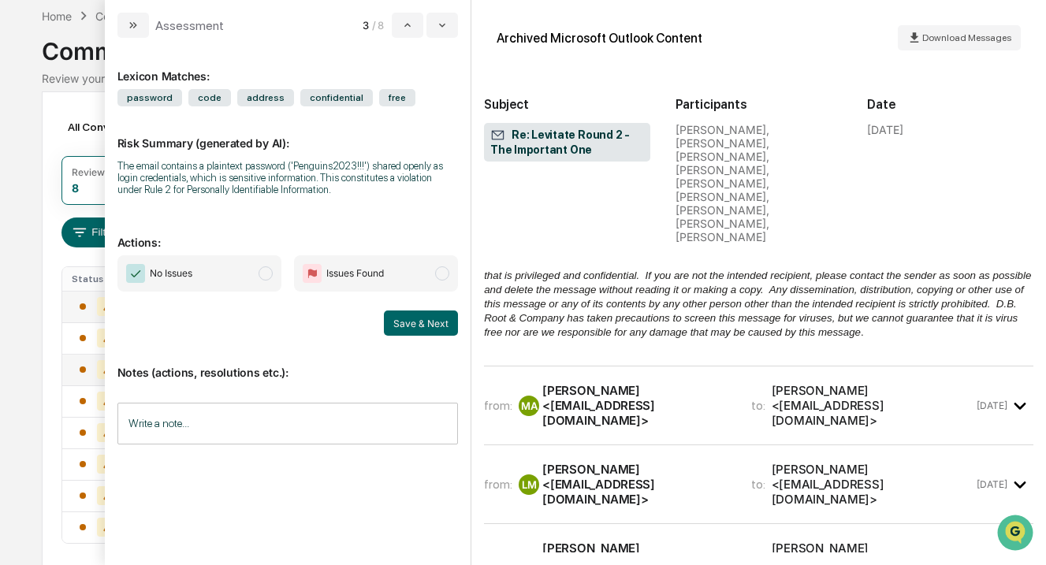
click at [1019, 403] on icon "modal" at bounding box center [1021, 406] width 12 height 7
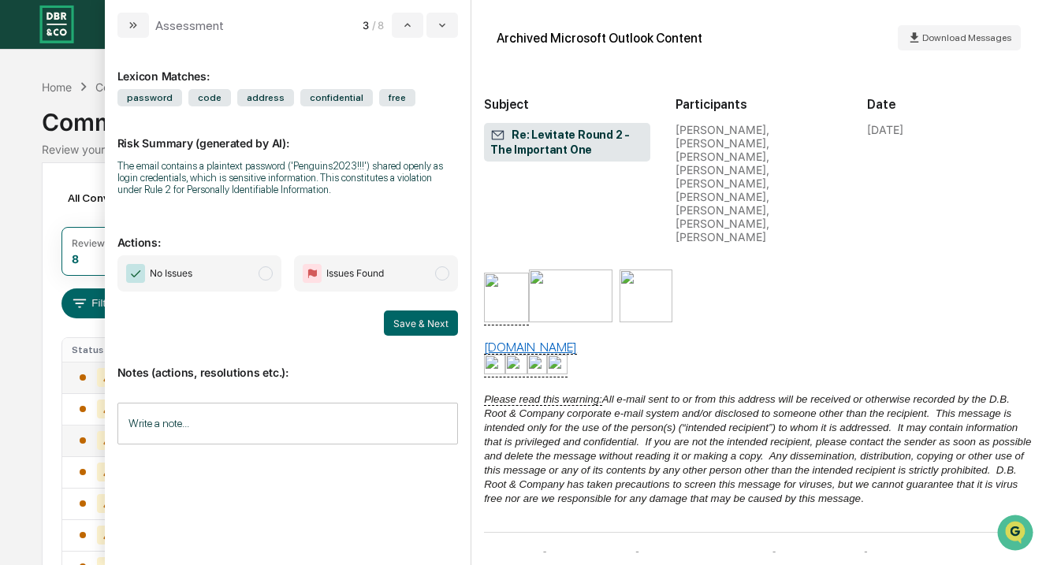
scroll to position [3803, 0]
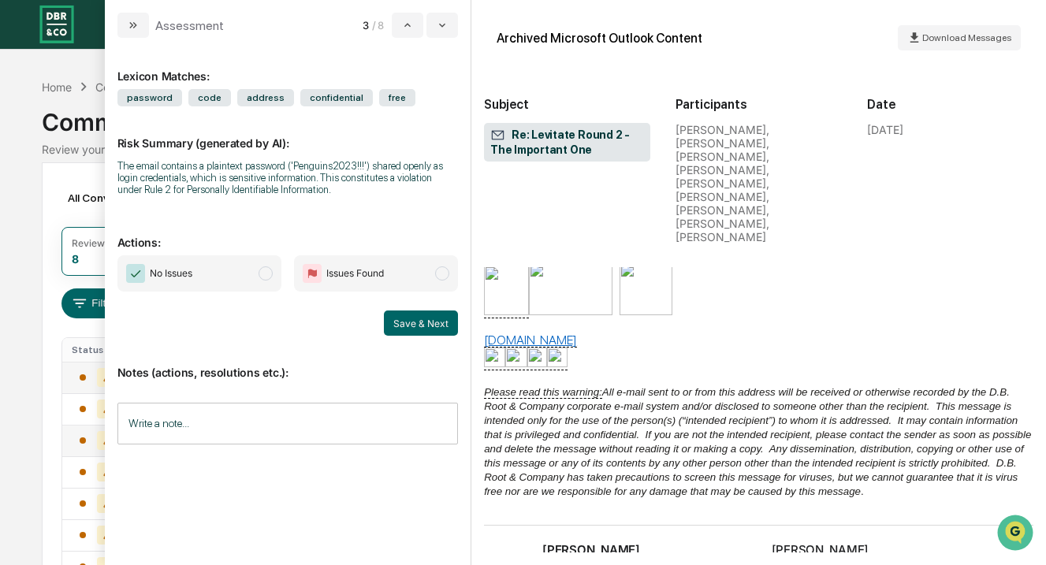
click at [1024, 552] on icon "modal" at bounding box center [1021, 565] width 26 height 26
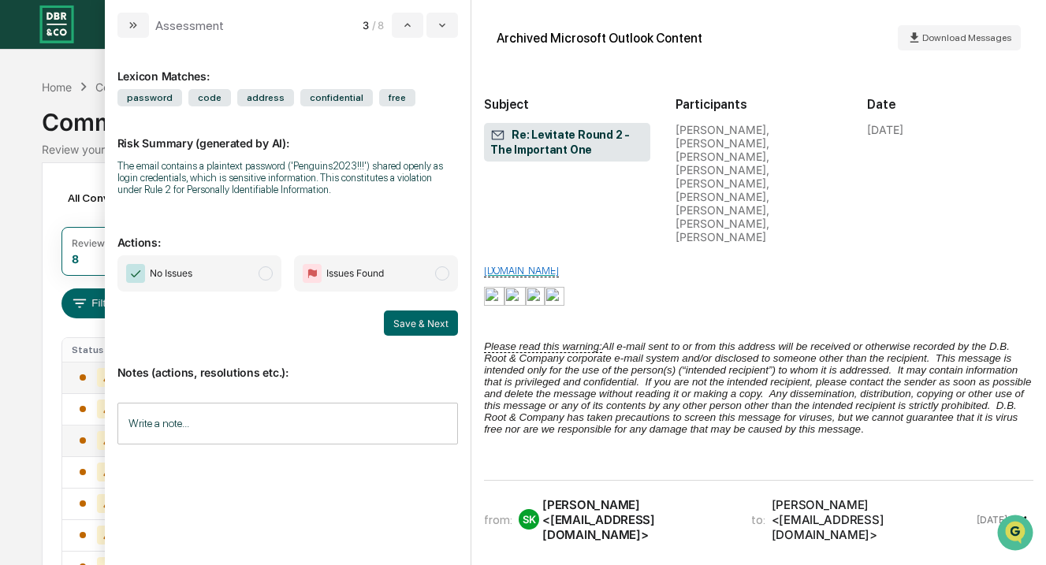
scroll to position [5610, 0]
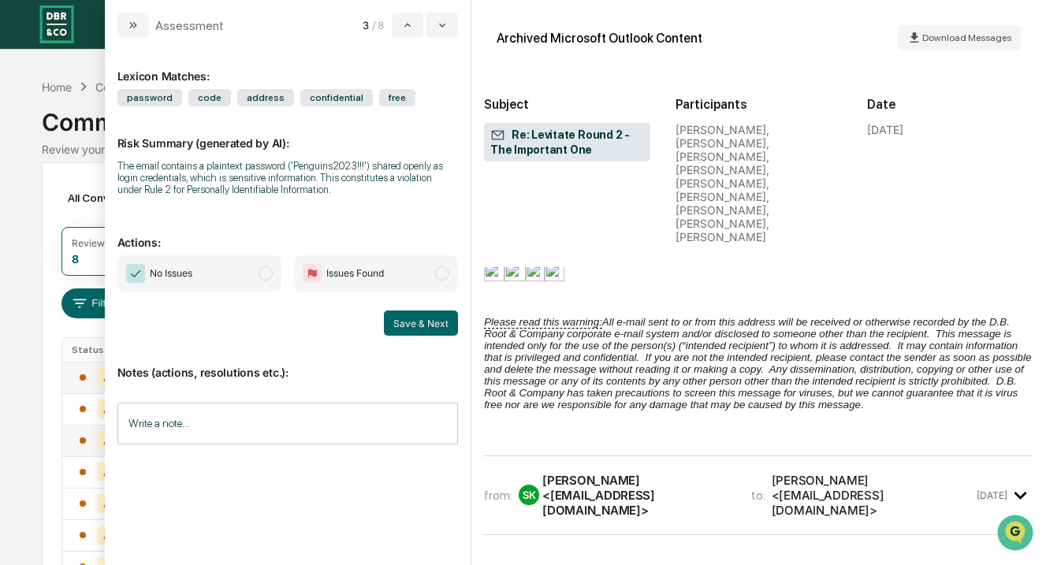
click at [1023, 492] on icon "modal" at bounding box center [1021, 495] width 12 height 7
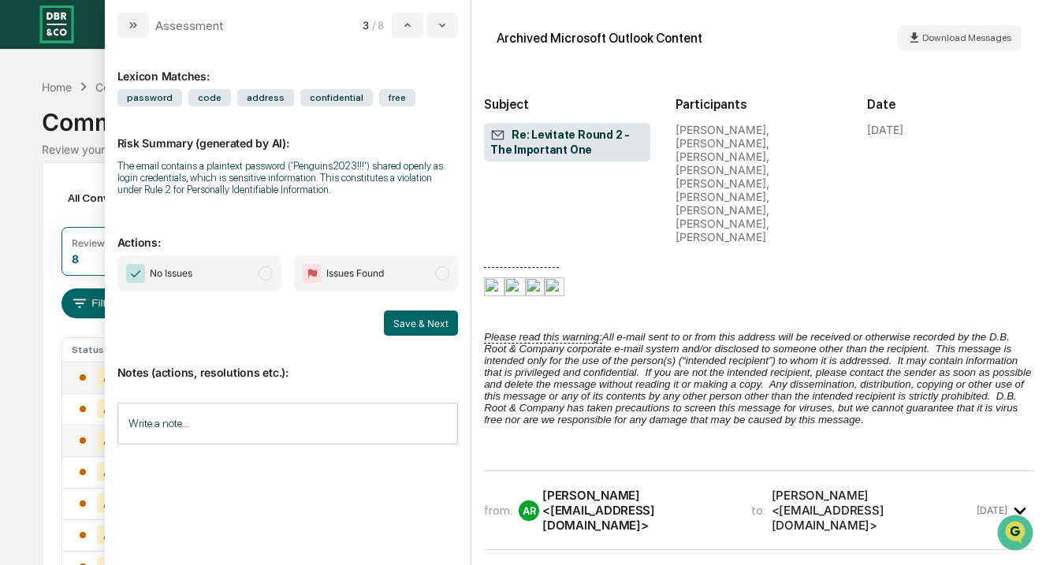
scroll to position [7309, 0]
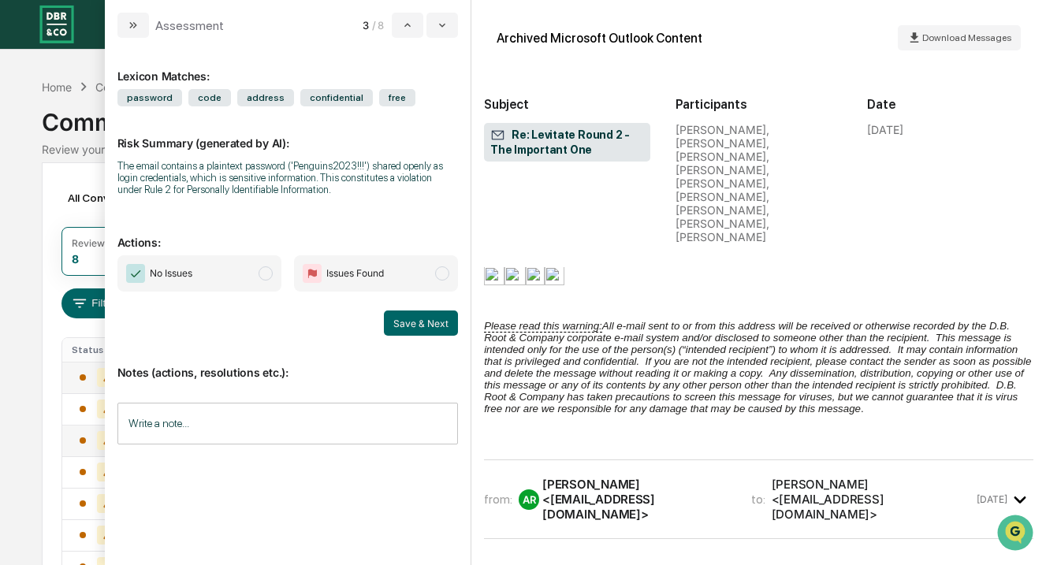
click at [1018, 487] on icon "modal" at bounding box center [1021, 500] width 26 height 26
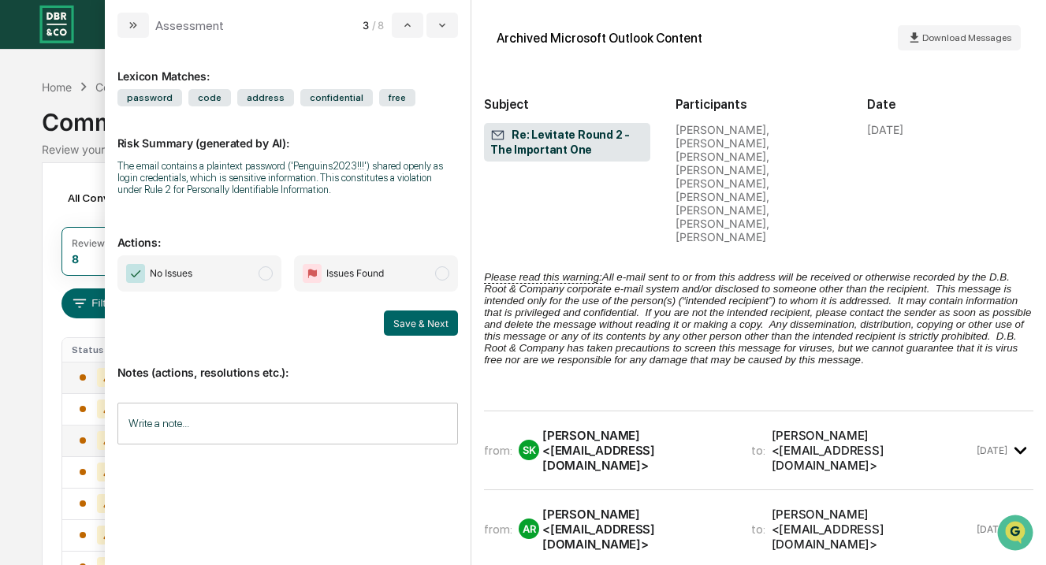
scroll to position [9788, 0]
click at [1020, 438] on icon "modal" at bounding box center [1021, 451] width 26 height 26
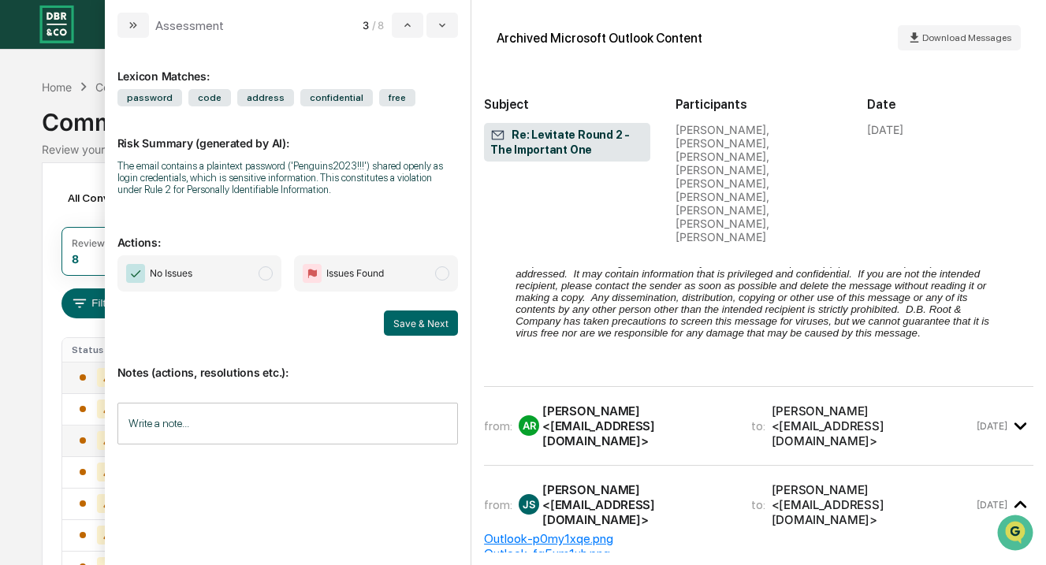
scroll to position [12392, 0]
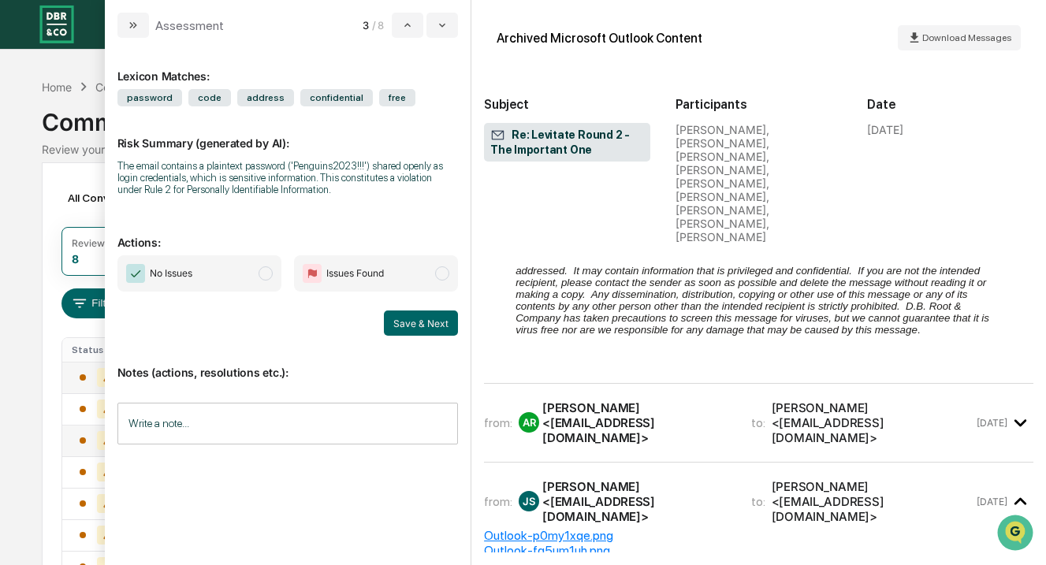
click at [1017, 410] on icon "modal" at bounding box center [1021, 423] width 26 height 26
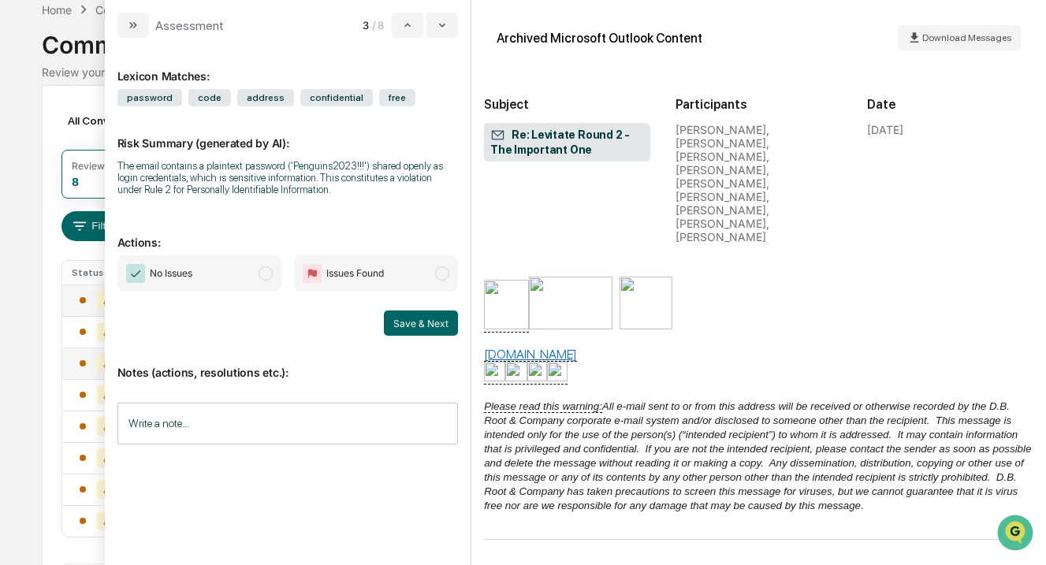
scroll to position [111, 0]
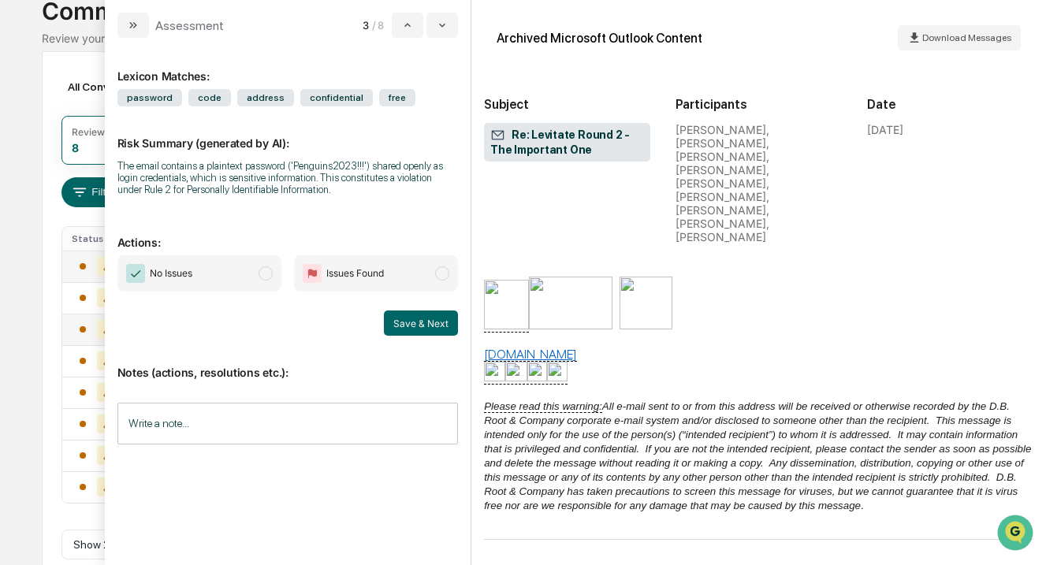
click at [443, 281] on span "modal" at bounding box center [442, 274] width 14 height 14
click at [236, 419] on input "Write a note..." at bounding box center [287, 424] width 341 height 42
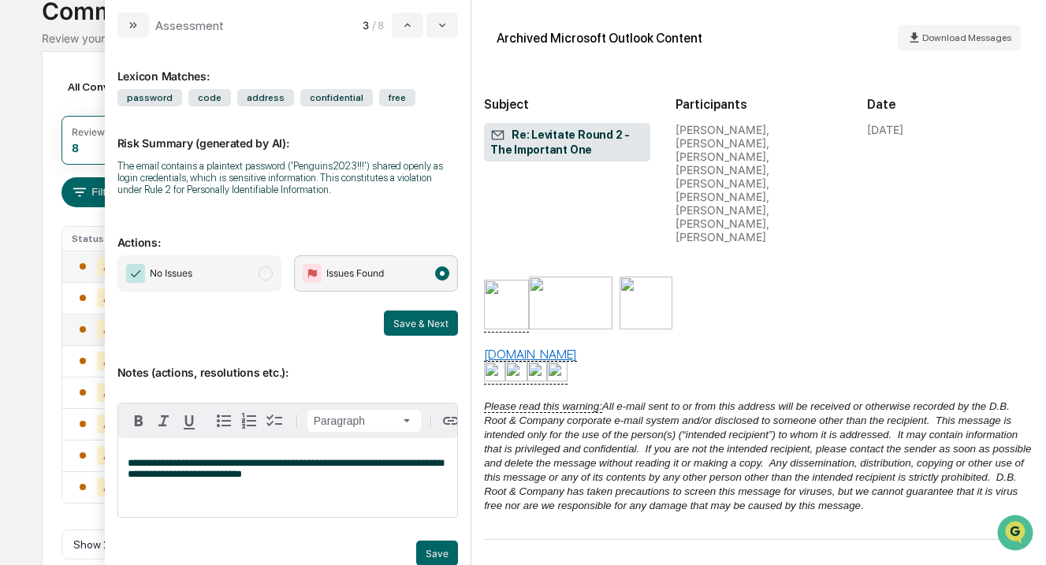
click at [212, 479] on span "**********" at bounding box center [285, 468] width 315 height 21
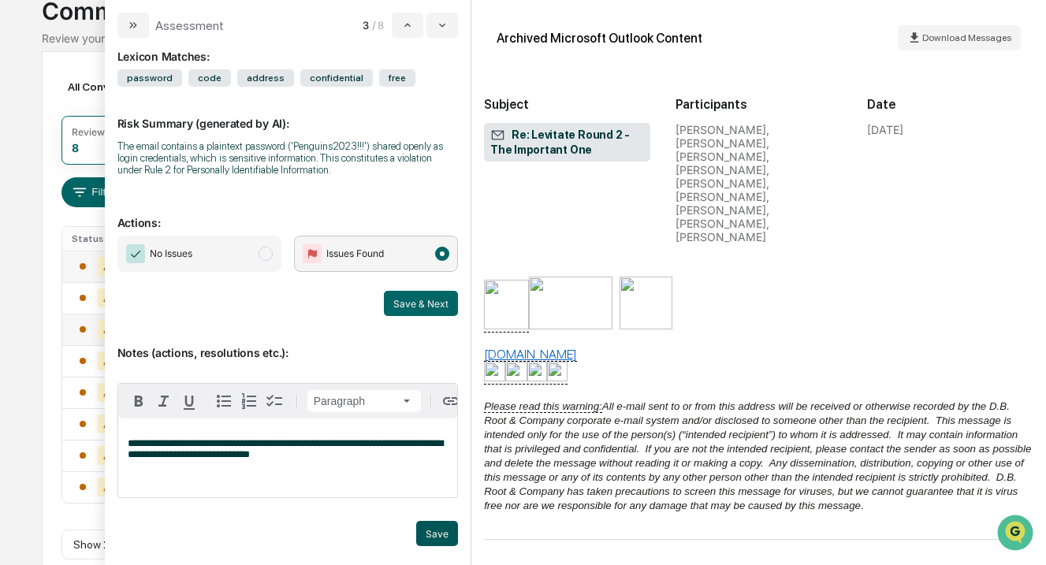
click at [442, 535] on button "Save" at bounding box center [437, 533] width 42 height 25
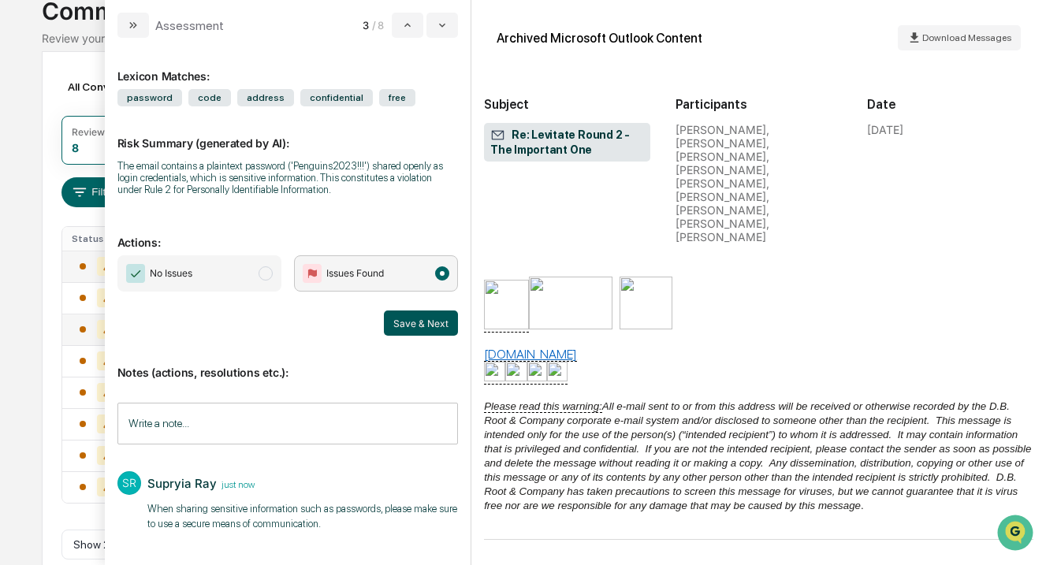
click at [427, 334] on button "Save & Next" at bounding box center [421, 323] width 74 height 25
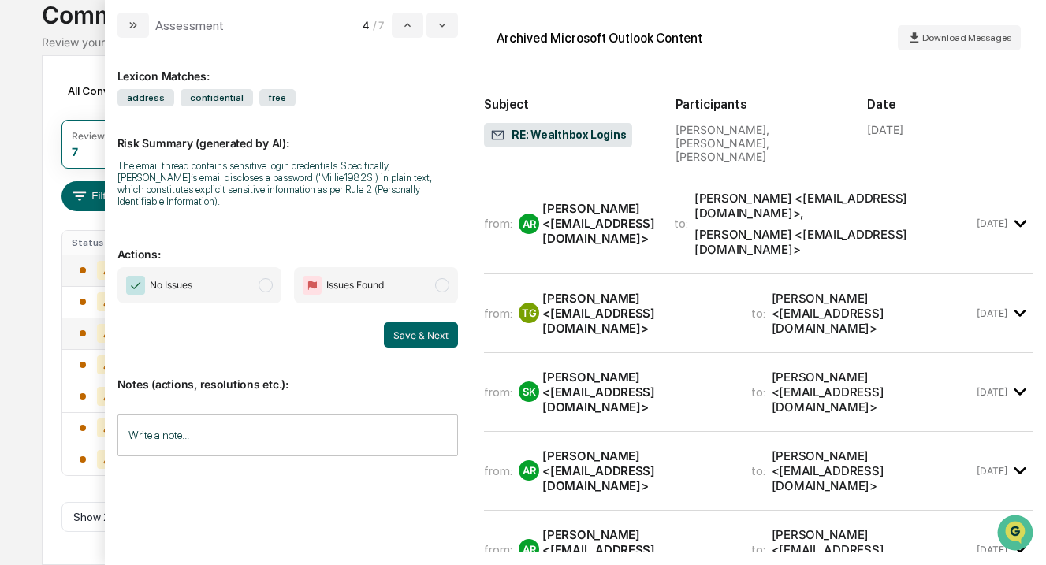
click at [1018, 220] on icon "modal" at bounding box center [1021, 223] width 12 height 7
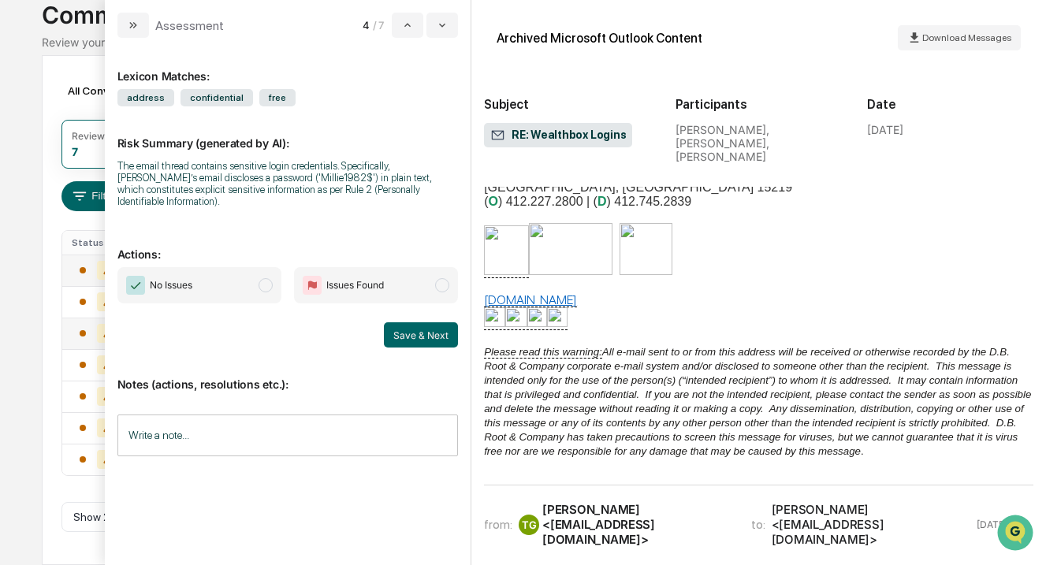
scroll to position [460, 0]
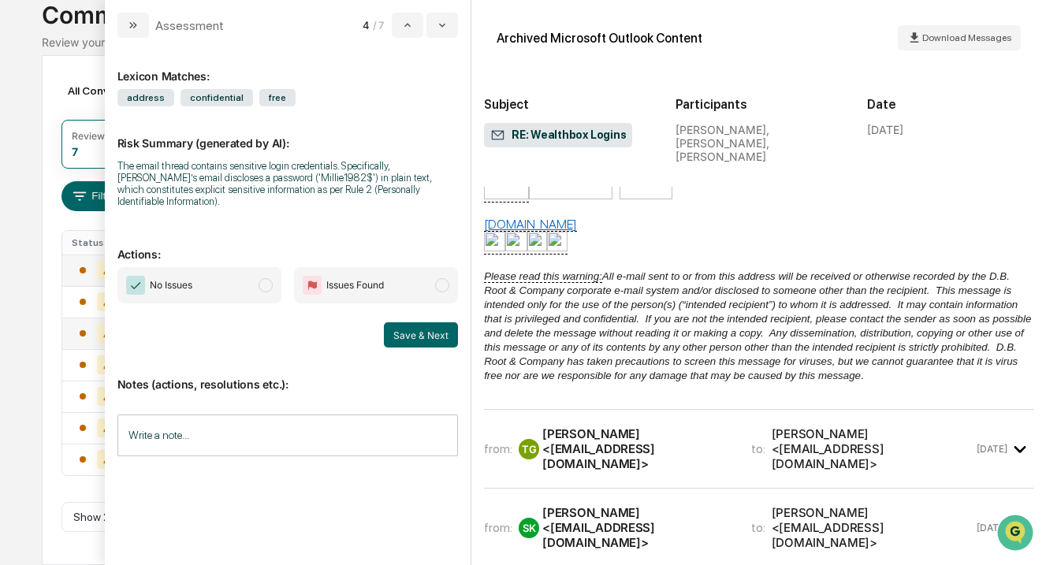
click at [827, 427] on div "[PERSON_NAME] <[EMAIL_ADDRESS][DOMAIN_NAME]>" at bounding box center [873, 449] width 203 height 45
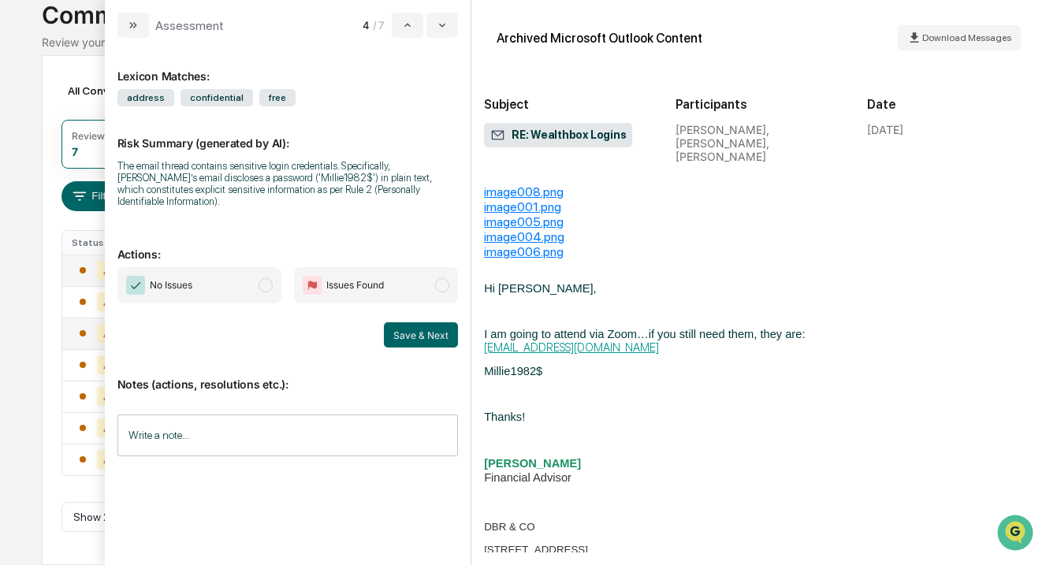
scroll to position [830, 0]
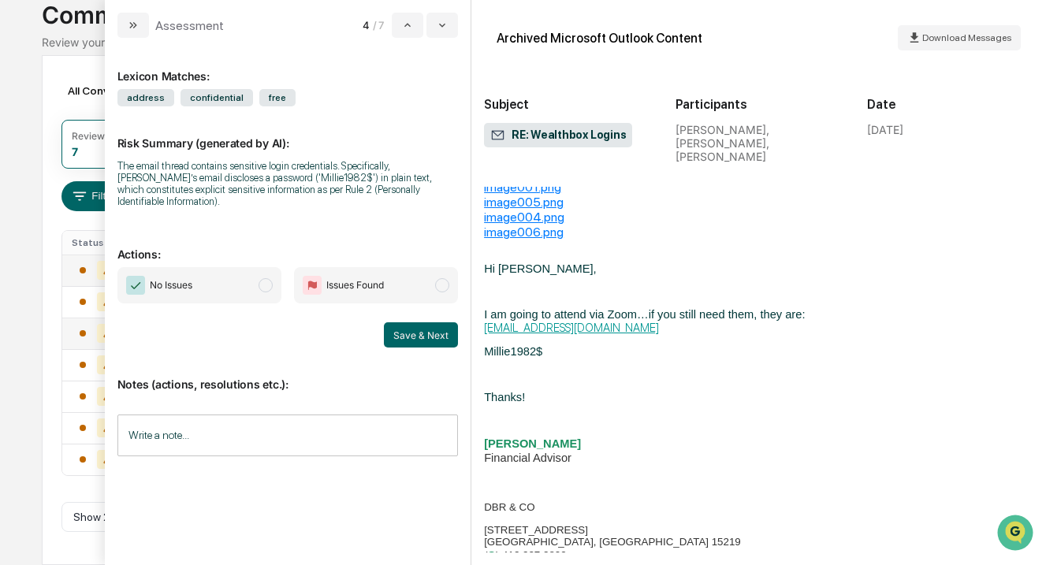
click at [447, 285] on span "modal" at bounding box center [442, 285] width 14 height 14
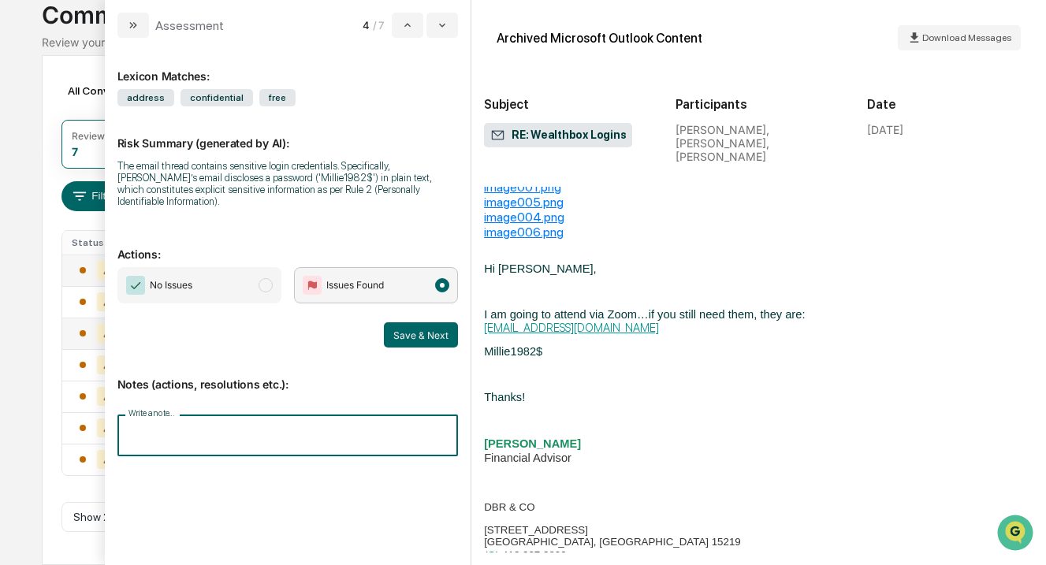
click at [255, 440] on input "Write a note..." at bounding box center [287, 436] width 341 height 42
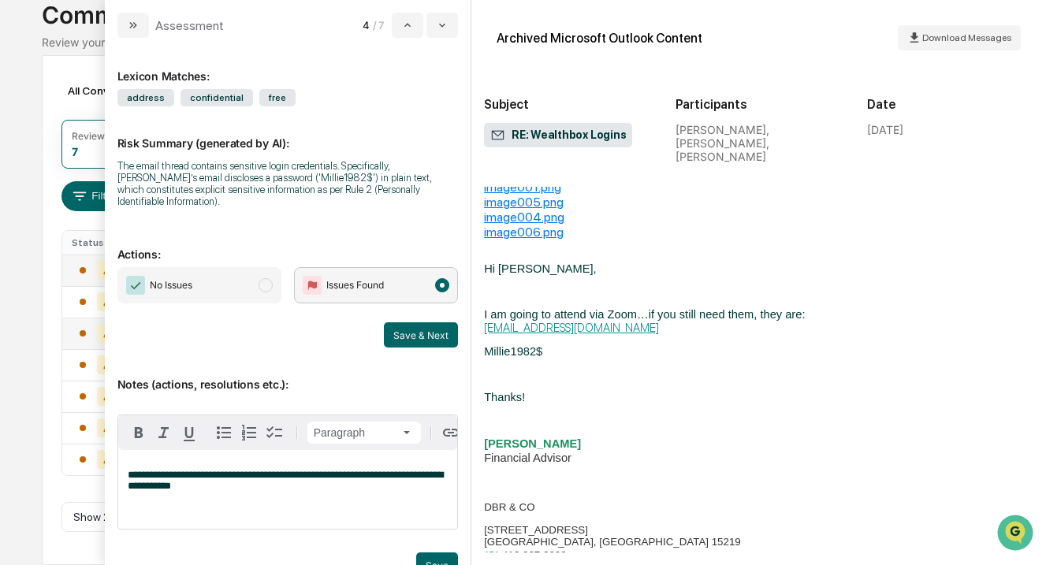
click at [422, 476] on p "**********" at bounding box center [288, 481] width 320 height 22
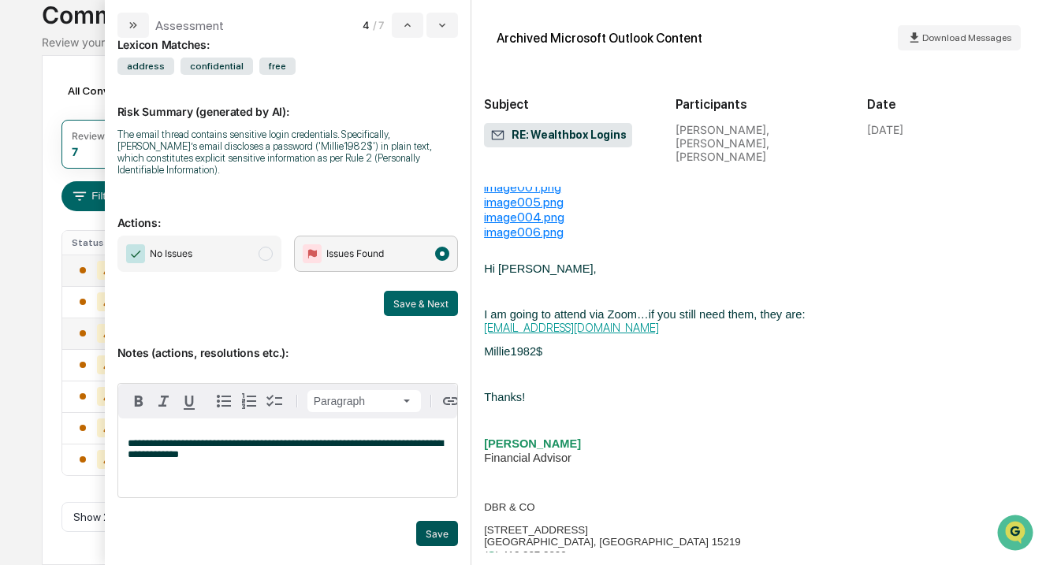
click at [444, 528] on button "Save" at bounding box center [437, 533] width 42 height 25
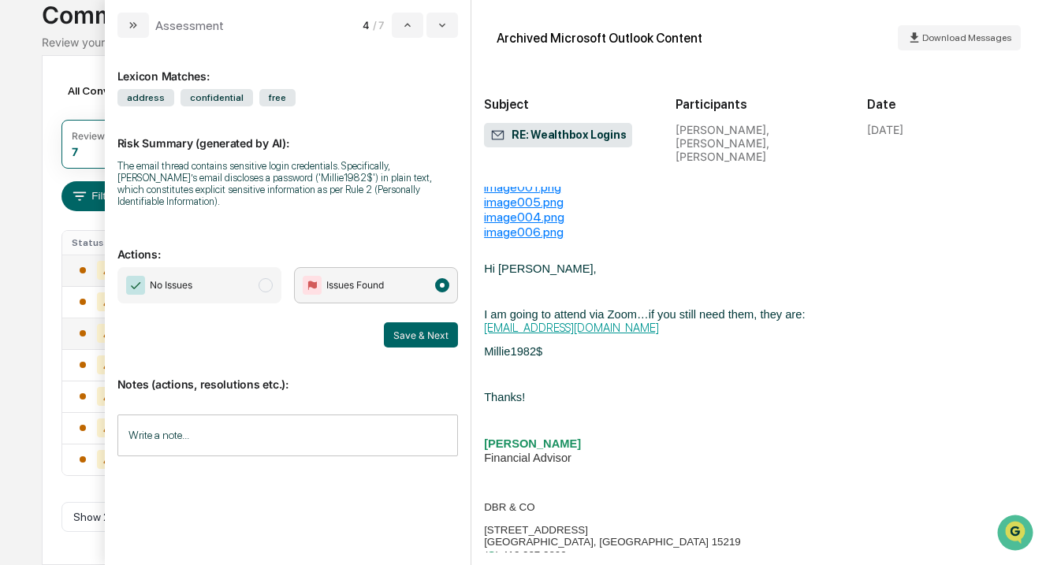
scroll to position [0, 0]
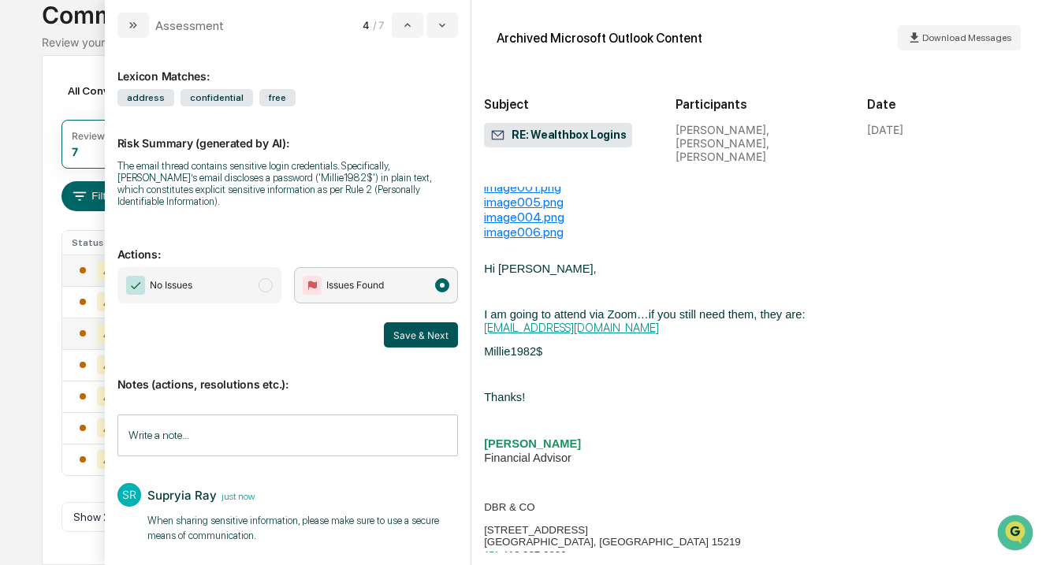
click at [434, 339] on button "Save & Next" at bounding box center [421, 334] width 74 height 25
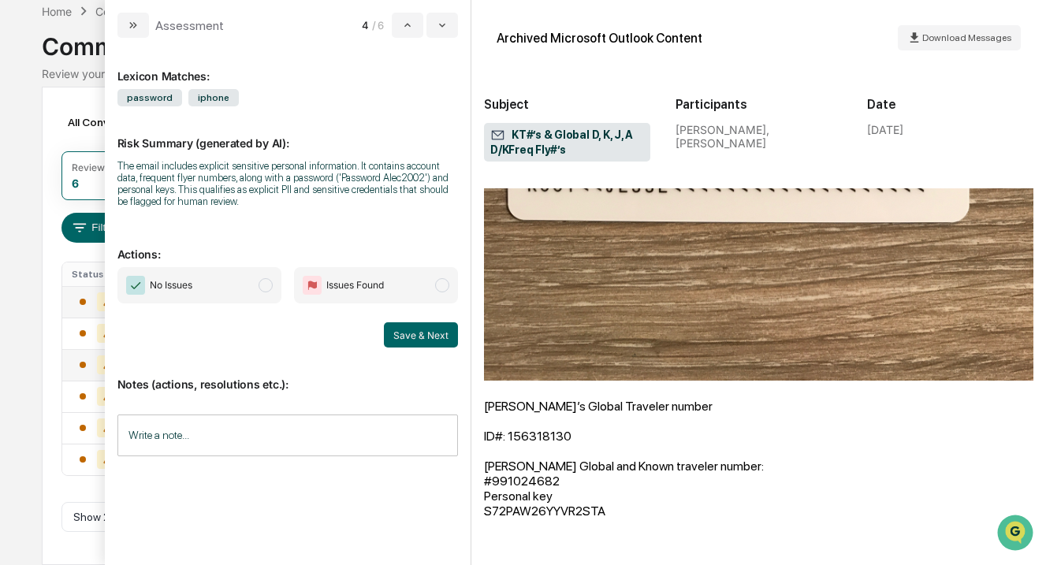
scroll to position [1834, 0]
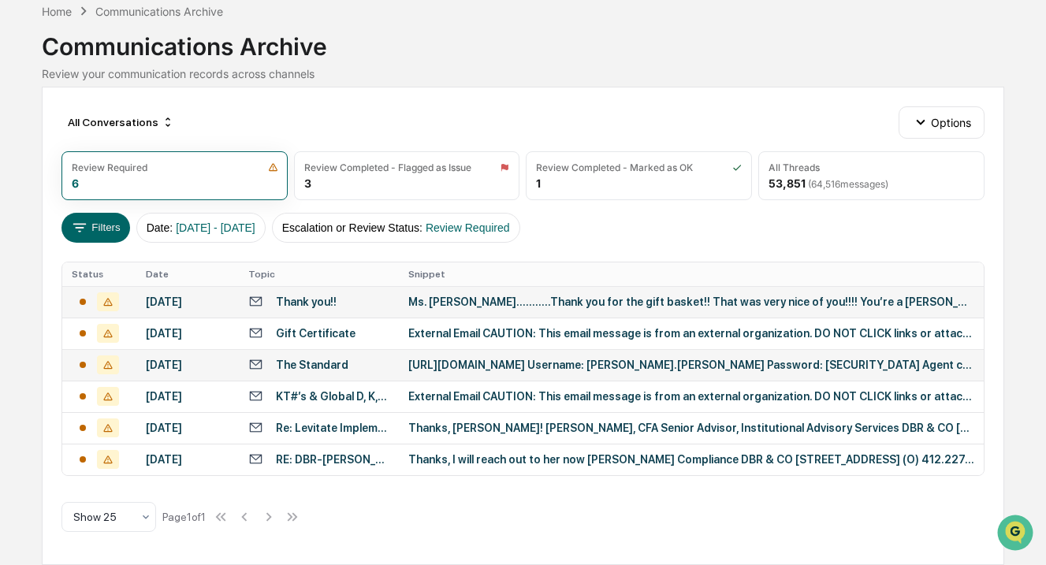
click at [23, 267] on div "Calendar Manage Tasks Reviews Approval Management Company People, Data, Setting…" at bounding box center [523, 244] width 1046 height 641
click at [634, 349] on td "[URL][DOMAIN_NAME] Username: [PERSON_NAME].[PERSON_NAME] Password: [SECURITY_DA…" at bounding box center [691, 365] width 585 height 32
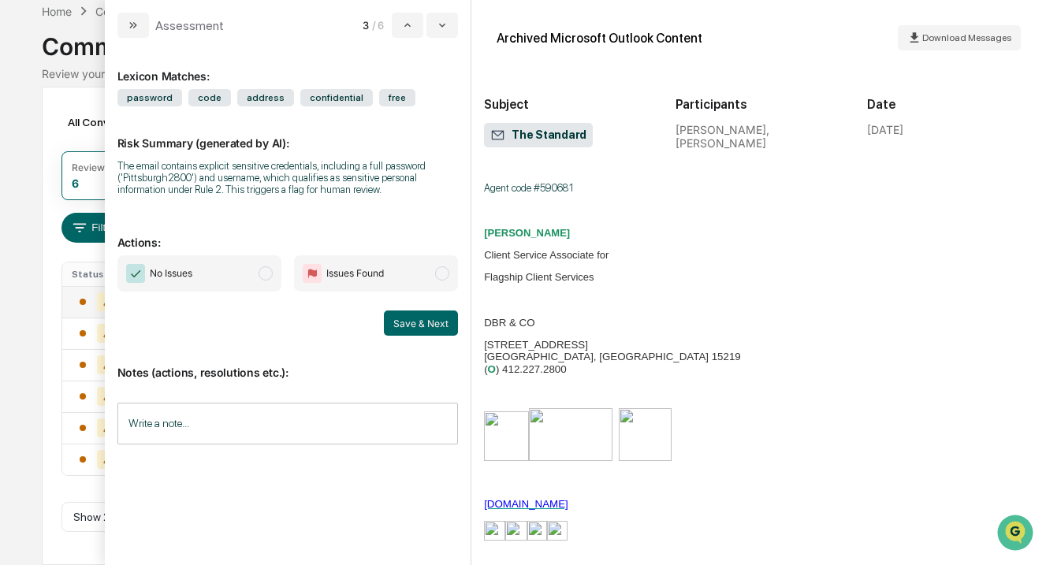
scroll to position [281, 0]
click at [440, 271] on span "modal" at bounding box center [442, 274] width 14 height 14
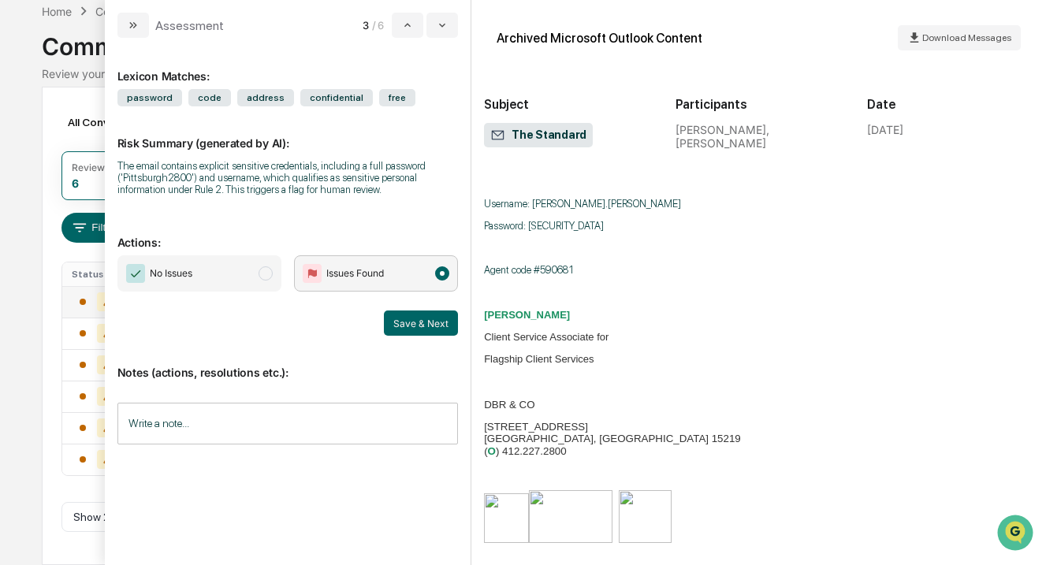
scroll to position [221, 0]
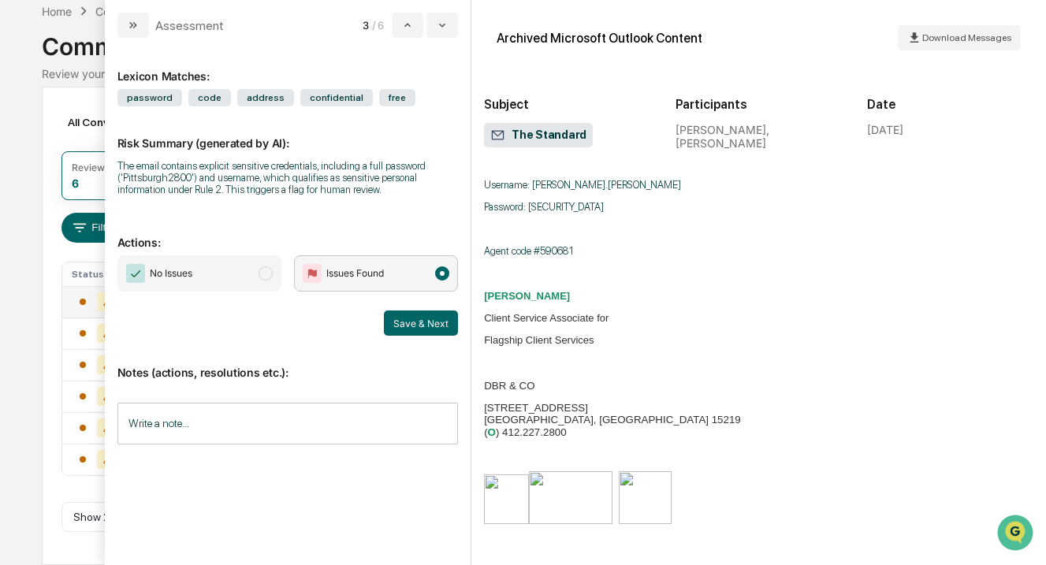
click at [443, 272] on span "modal" at bounding box center [442, 274] width 14 height 14
click at [52, 155] on div "All Conversations Options Review Required 6 Review Completed - Flagged as Issue…" at bounding box center [523, 326] width 963 height 479
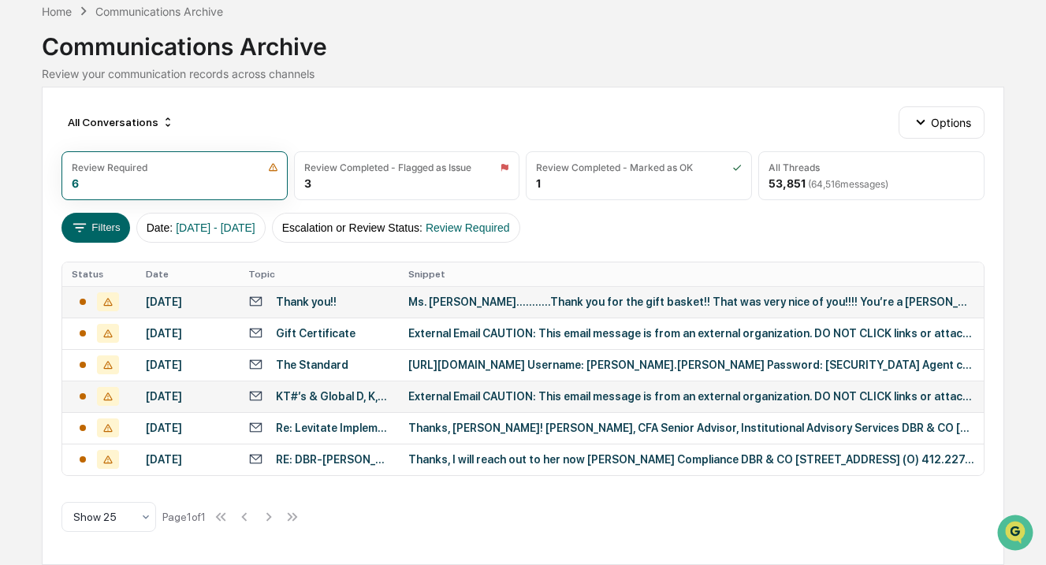
click at [466, 390] on div "External Email CAUTION: This email message is from an external organization. DO…" at bounding box center [691, 396] width 566 height 13
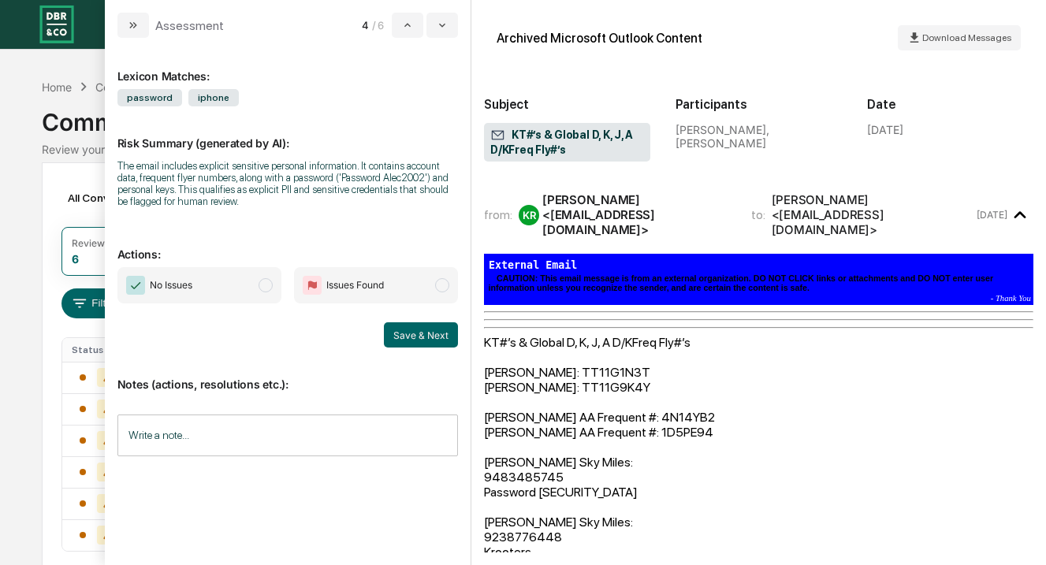
scroll to position [114, 0]
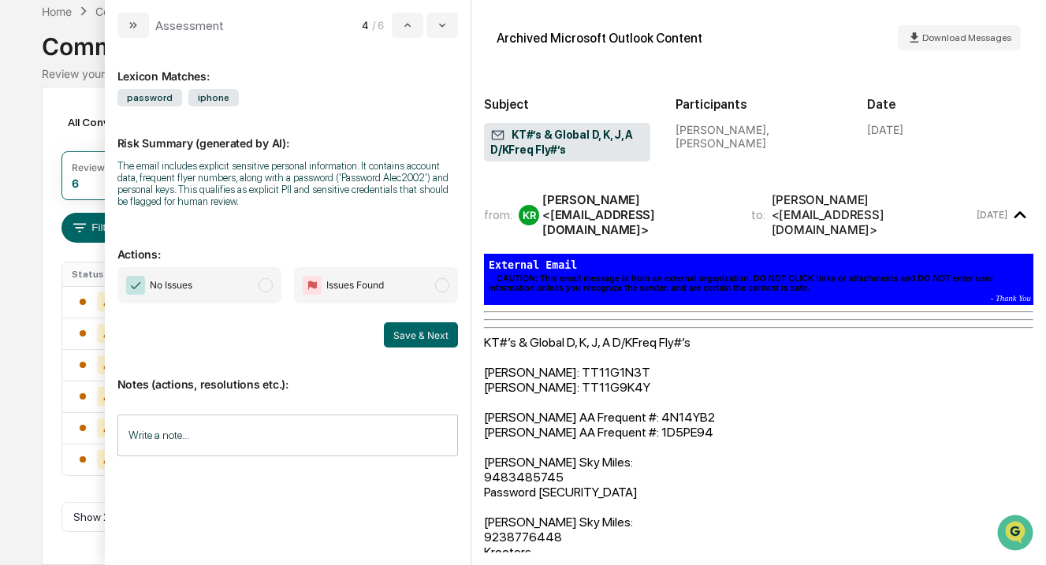
click at [20, 350] on div "Calendar Manage Tasks Reviews Approval Management Company People, Data, Setting…" at bounding box center [523, 244] width 1046 height 641
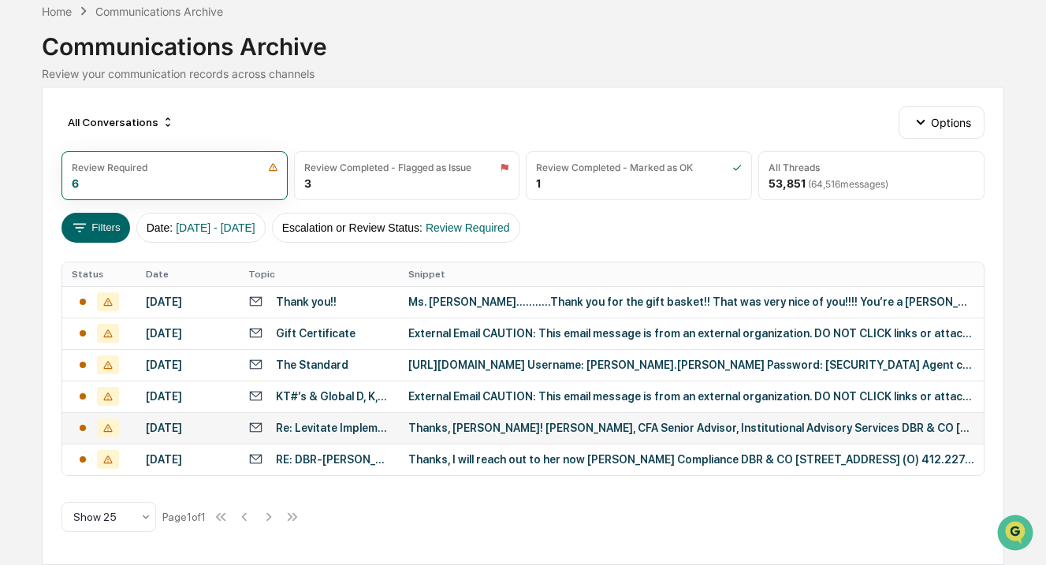
click at [491, 422] on div "Thanks, [PERSON_NAME]! [PERSON_NAME], CFA Senior Advisor, Institutional Advisor…" at bounding box center [691, 428] width 566 height 13
click at [10, 392] on div "Calendar Manage Tasks Reviews Approval Management Company People, Data, Setting…" at bounding box center [523, 244] width 1046 height 641
click at [358, 457] on div "RE: DBR-[PERSON_NAME] Information sent to Team [DATE]" at bounding box center [332, 459] width 113 height 13
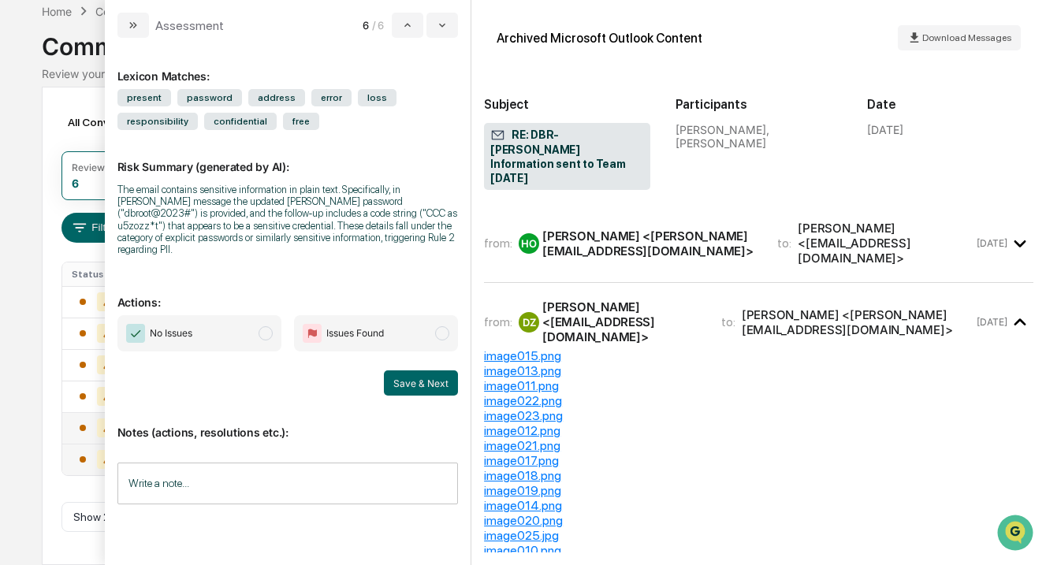
click at [16, 196] on div "Calendar Manage Tasks Reviews Approval Management Company People, Data, Setting…" at bounding box center [523, 244] width 1046 height 641
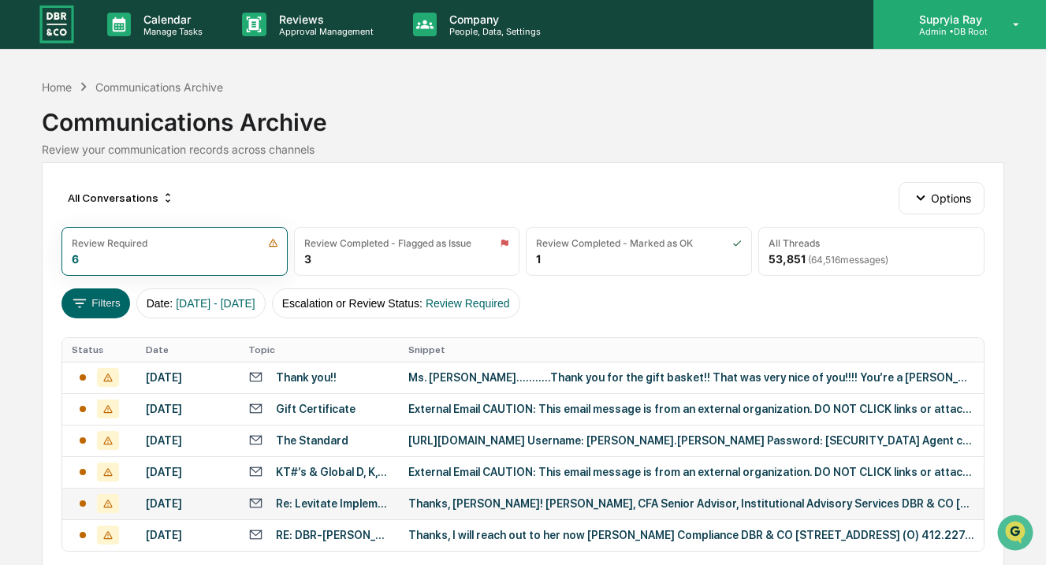
click at [969, 29] on p "Admin • DB Root" at bounding box center [949, 31] width 84 height 11
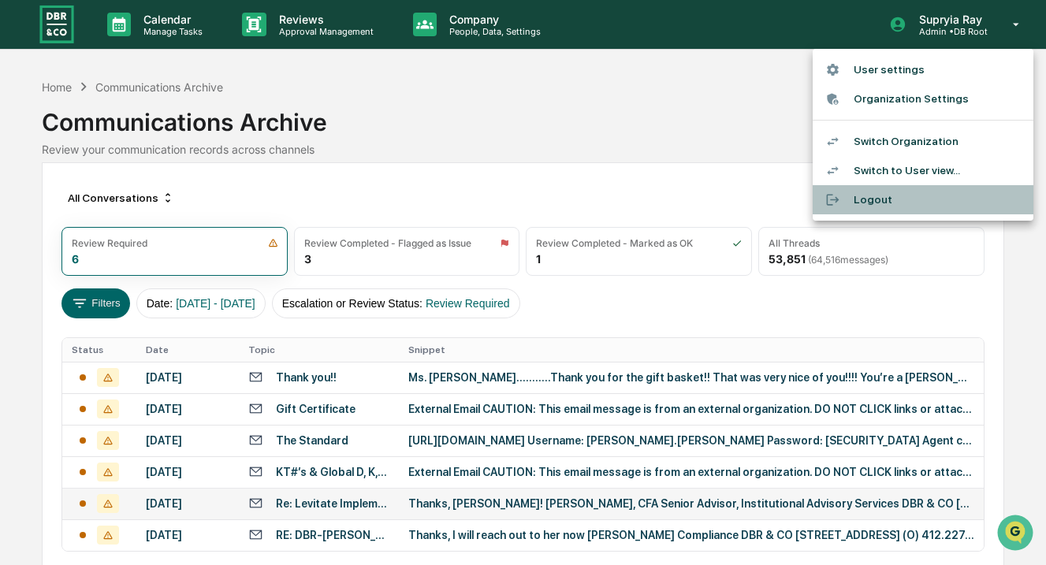
click at [889, 199] on li "Logout" at bounding box center [923, 199] width 221 height 29
